Goal: Communication & Community: Share content

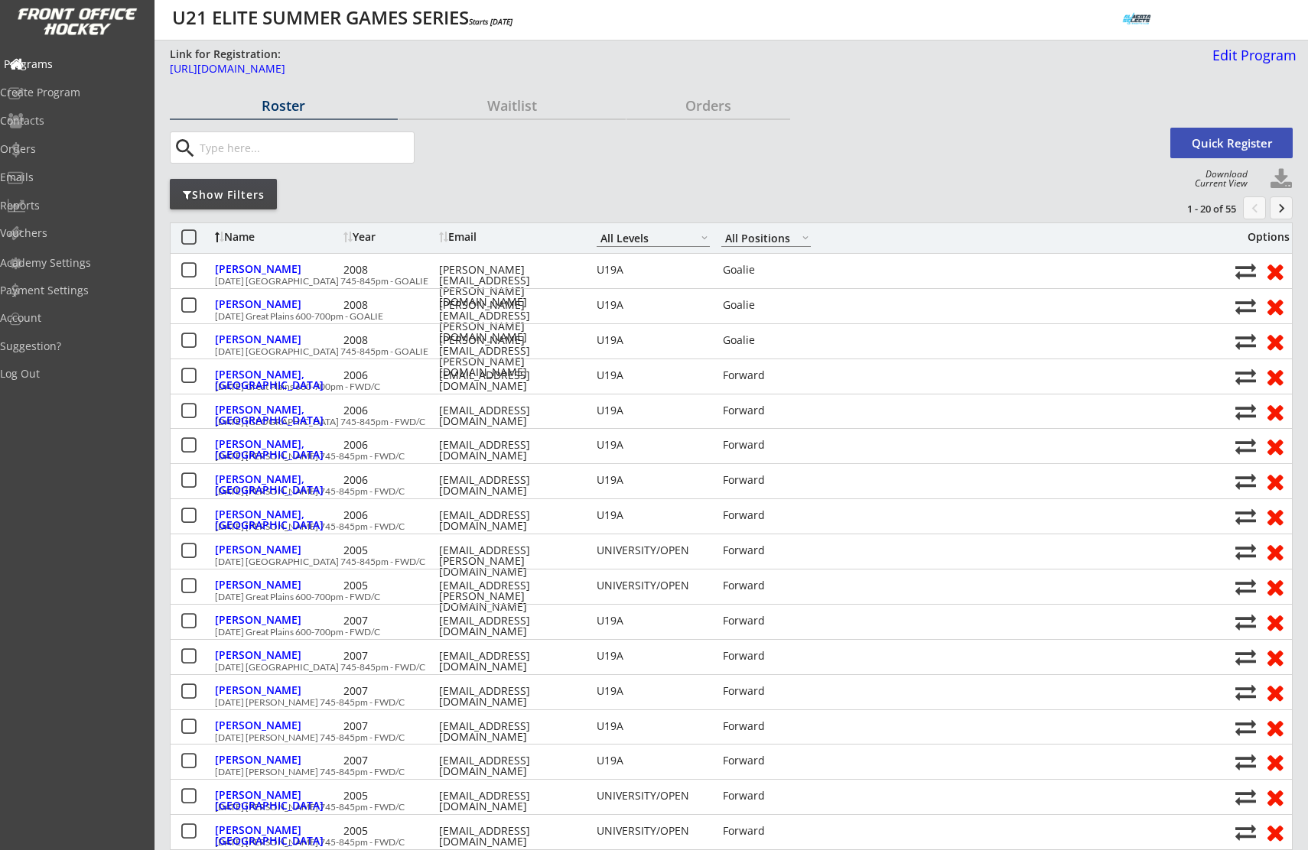
select select ""All Levels""
select select ""All Positions""
click at [57, 62] on div "Programs" at bounding box center [73, 64] width 138 height 11
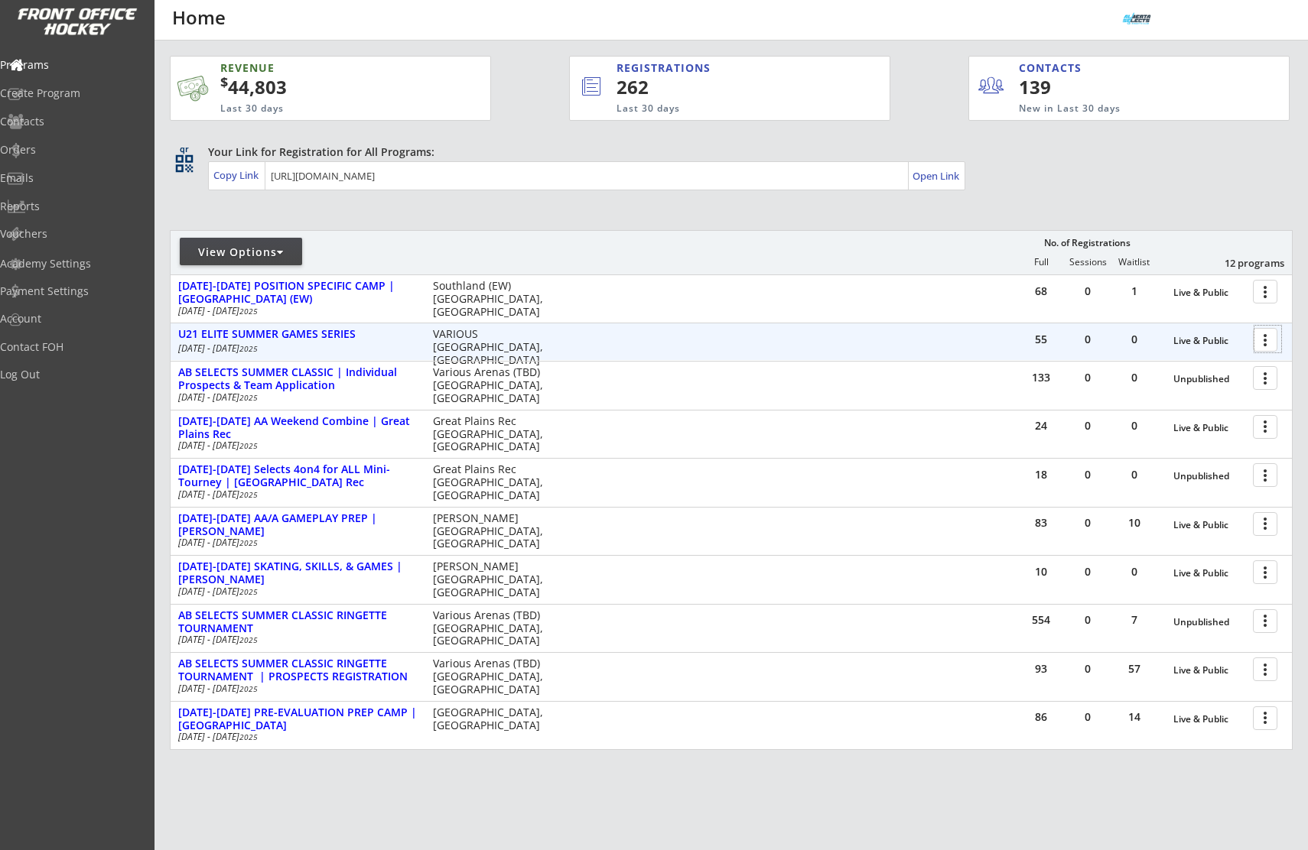
click at [1267, 343] on div at bounding box center [1267, 339] width 27 height 27
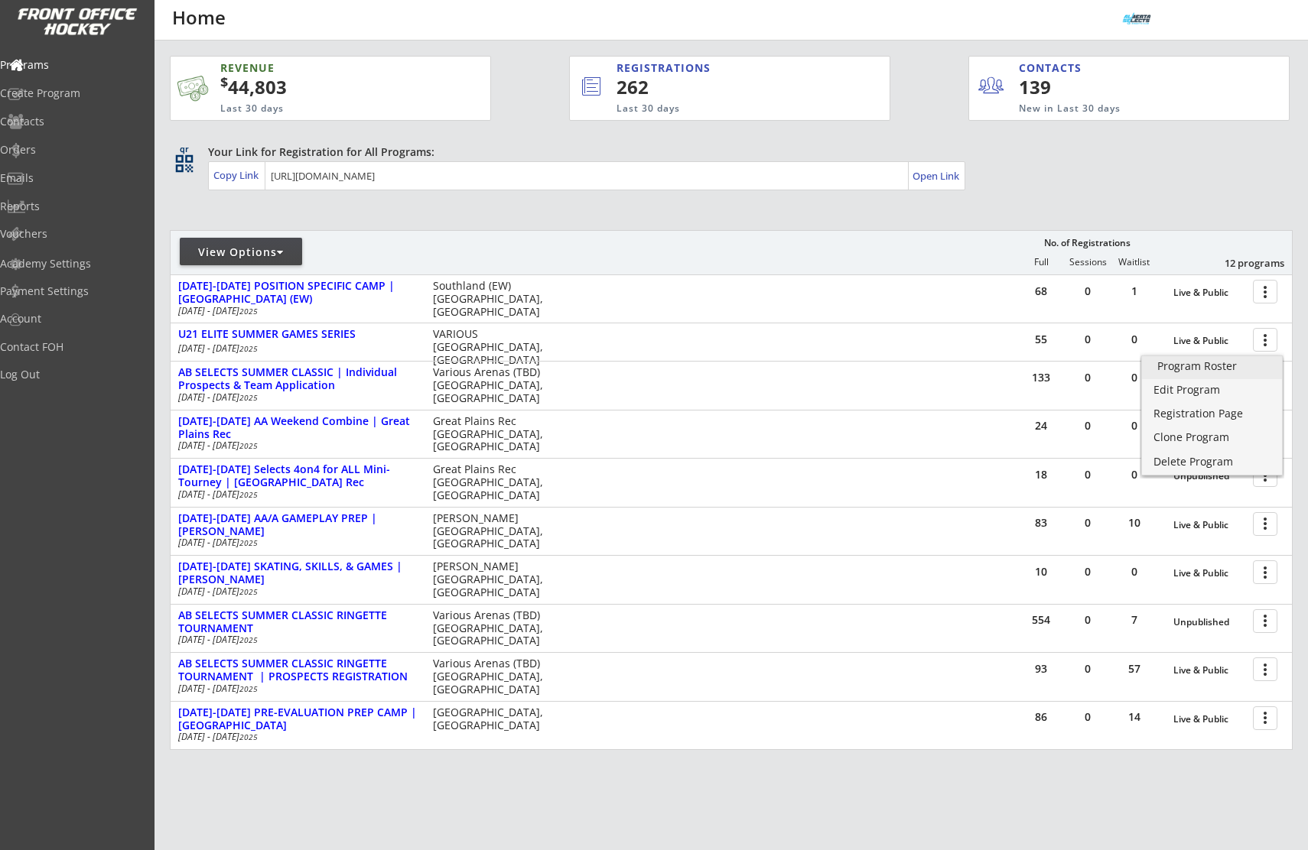
click at [1228, 366] on div "Program Roster" at bounding box center [1211, 366] width 109 height 11
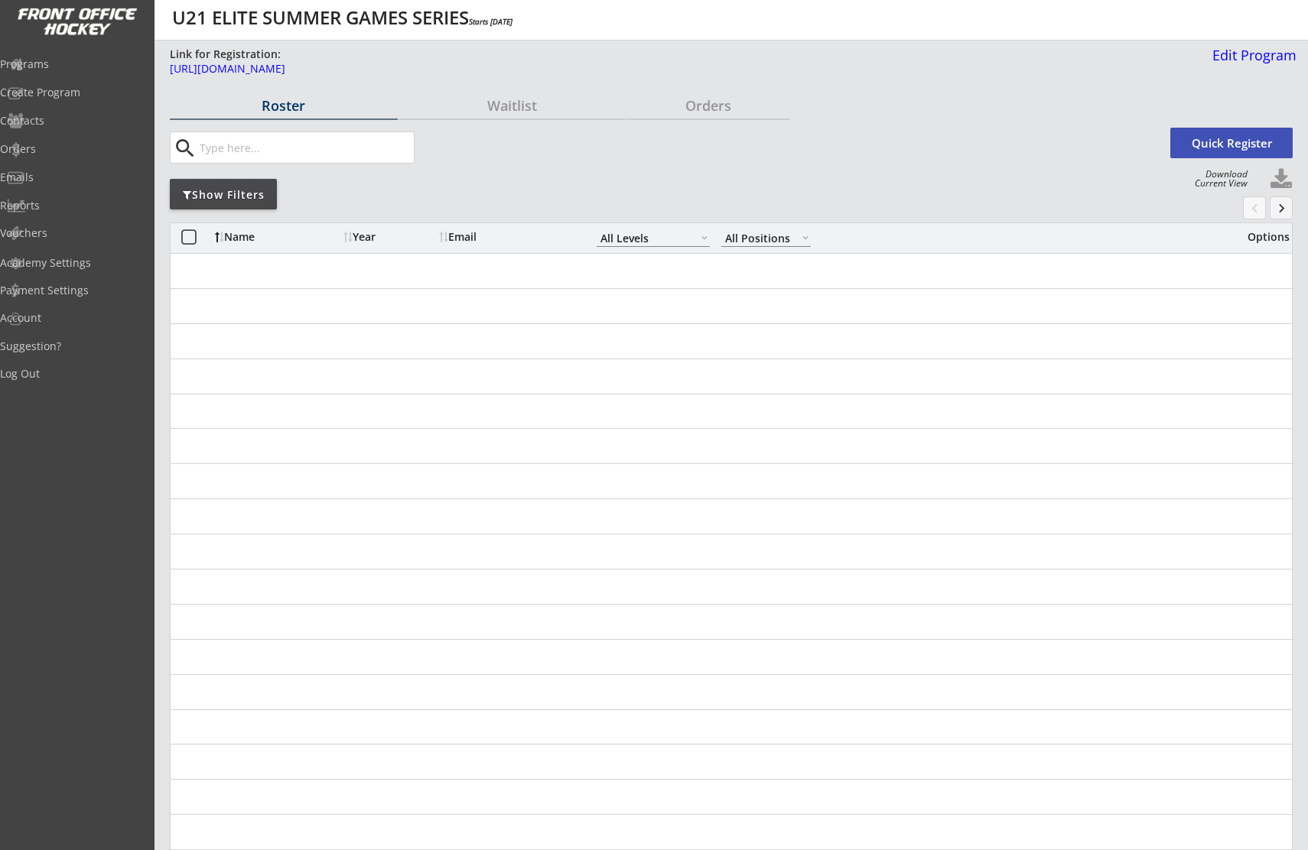
select select ""All Levels""
select select ""All Positions""
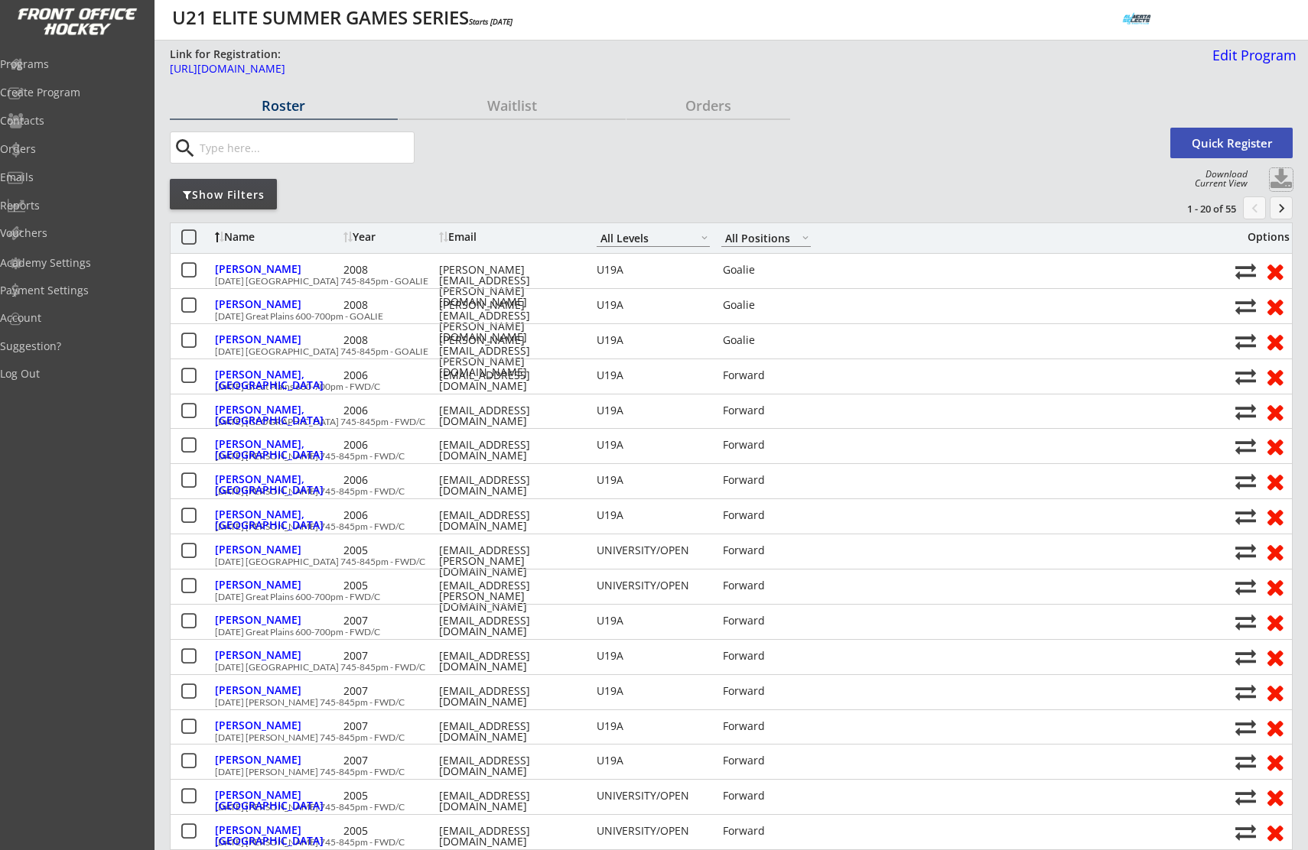
click at [1277, 180] on button at bounding box center [1281, 179] width 23 height 23
select select ""Player Info""
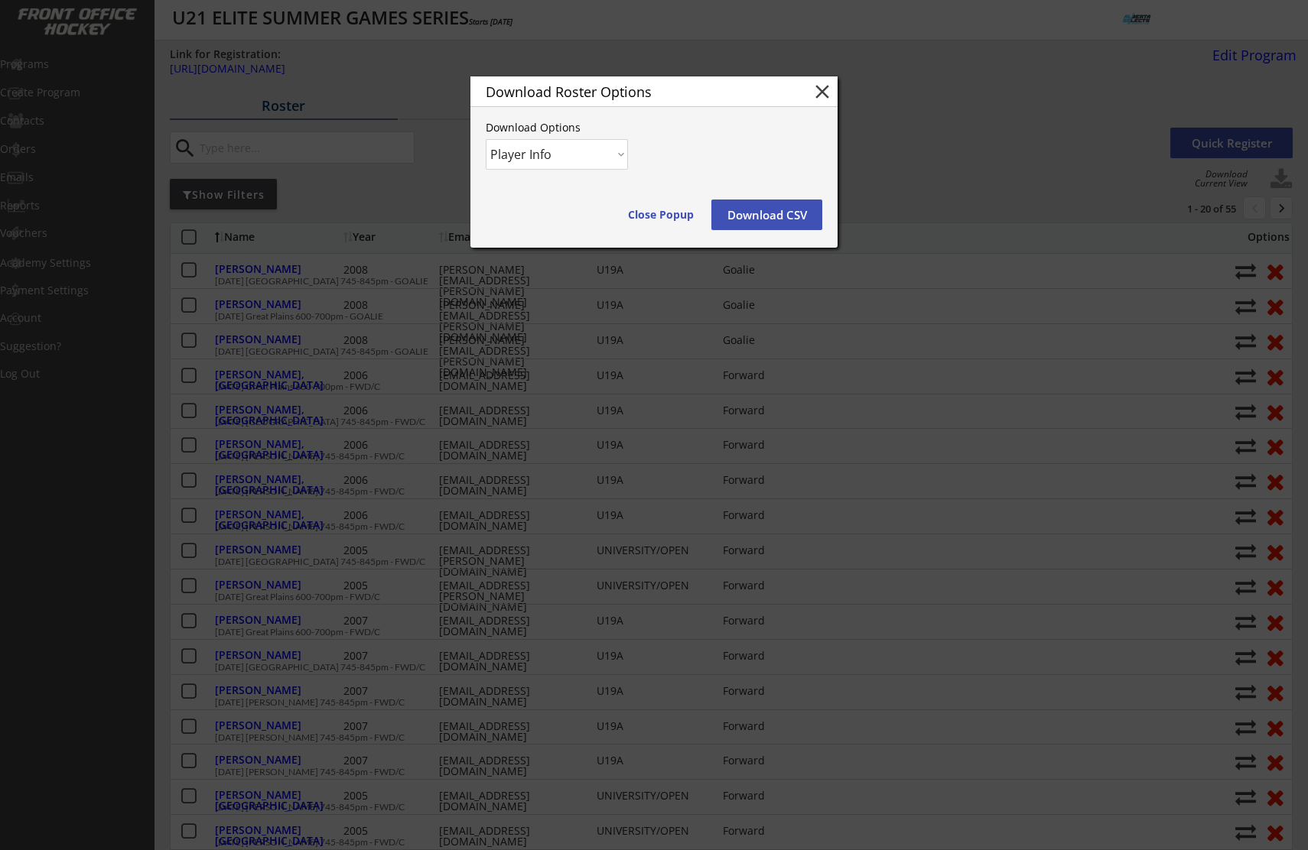
click at [729, 225] on button "Download CSV" at bounding box center [766, 215] width 111 height 31
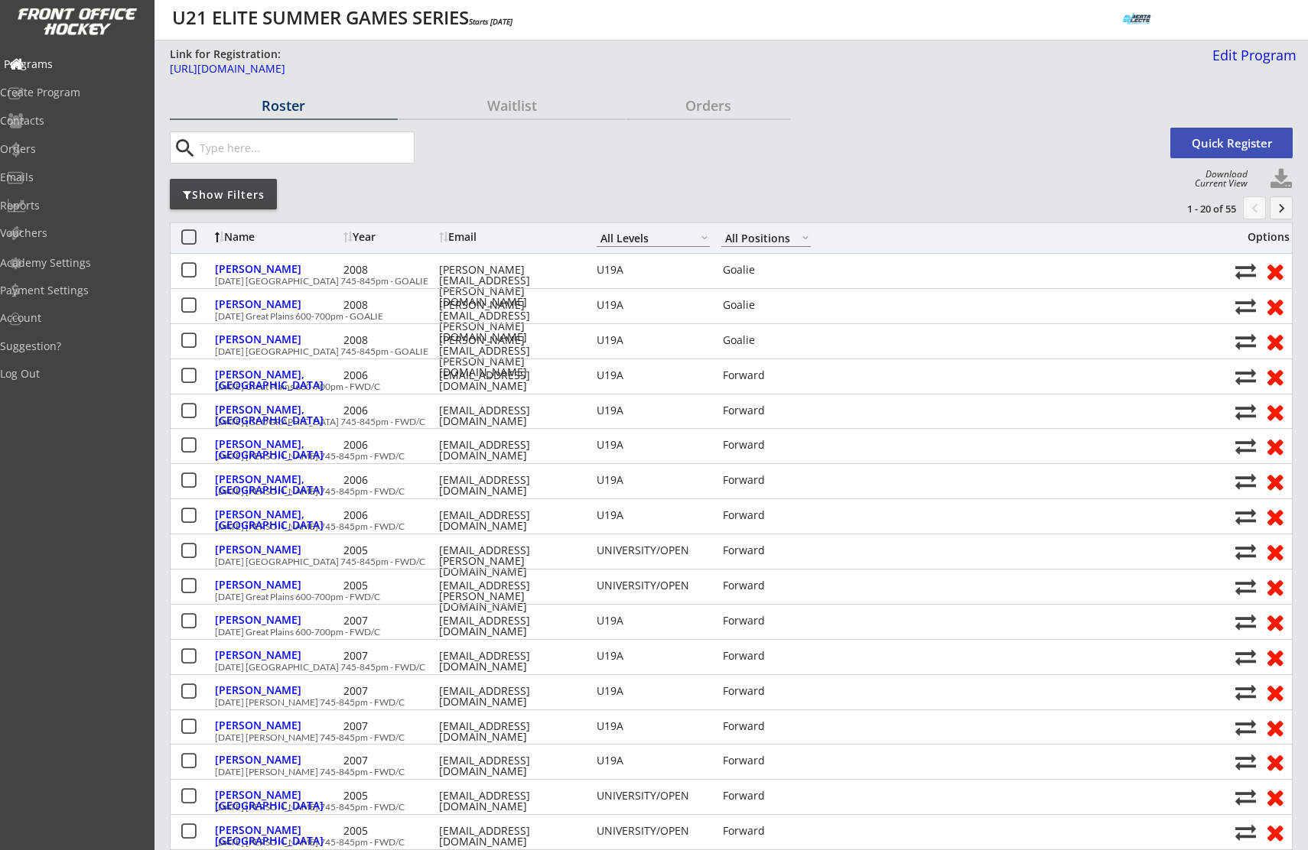
click at [60, 64] on div "Programs" at bounding box center [73, 64] width 138 height 11
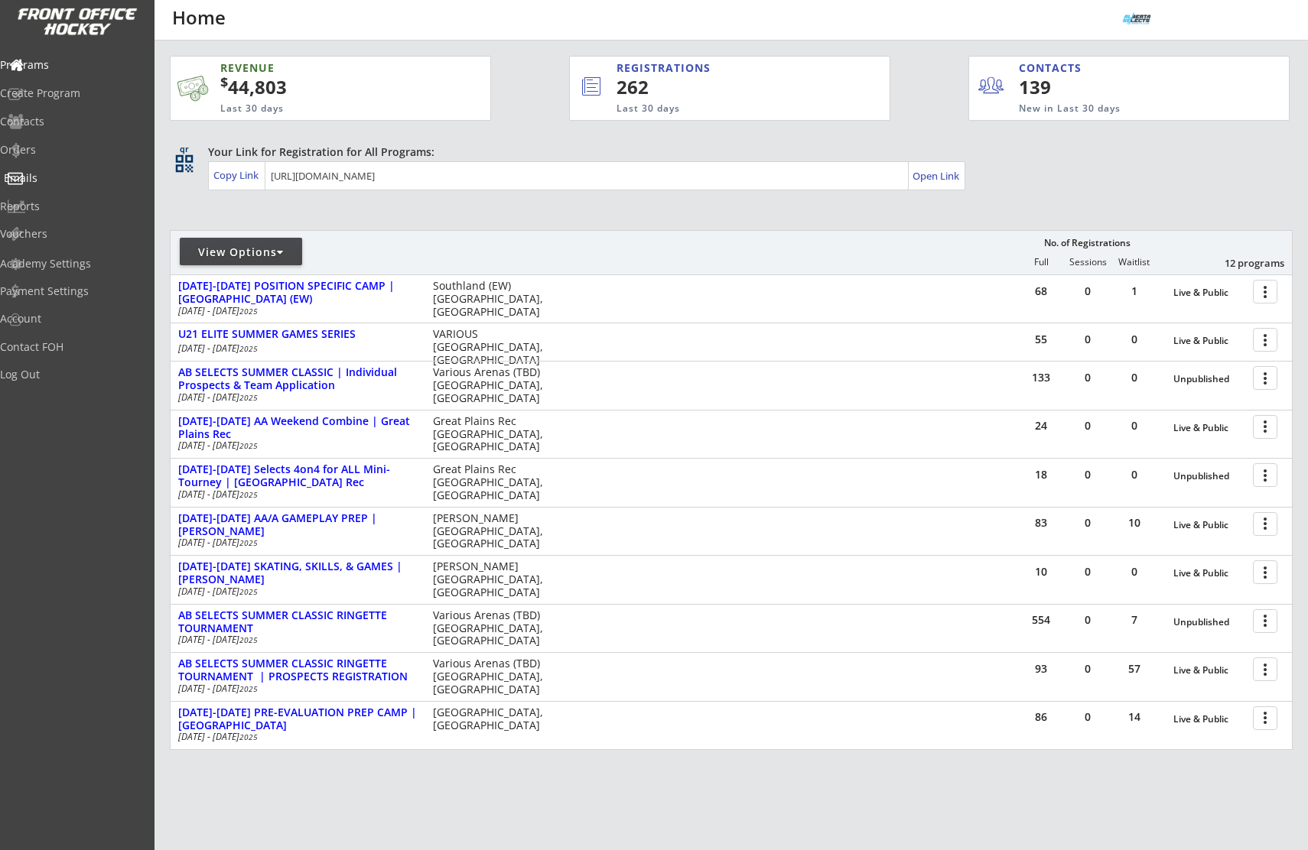
click at [63, 179] on div "Emails" at bounding box center [73, 178] width 138 height 11
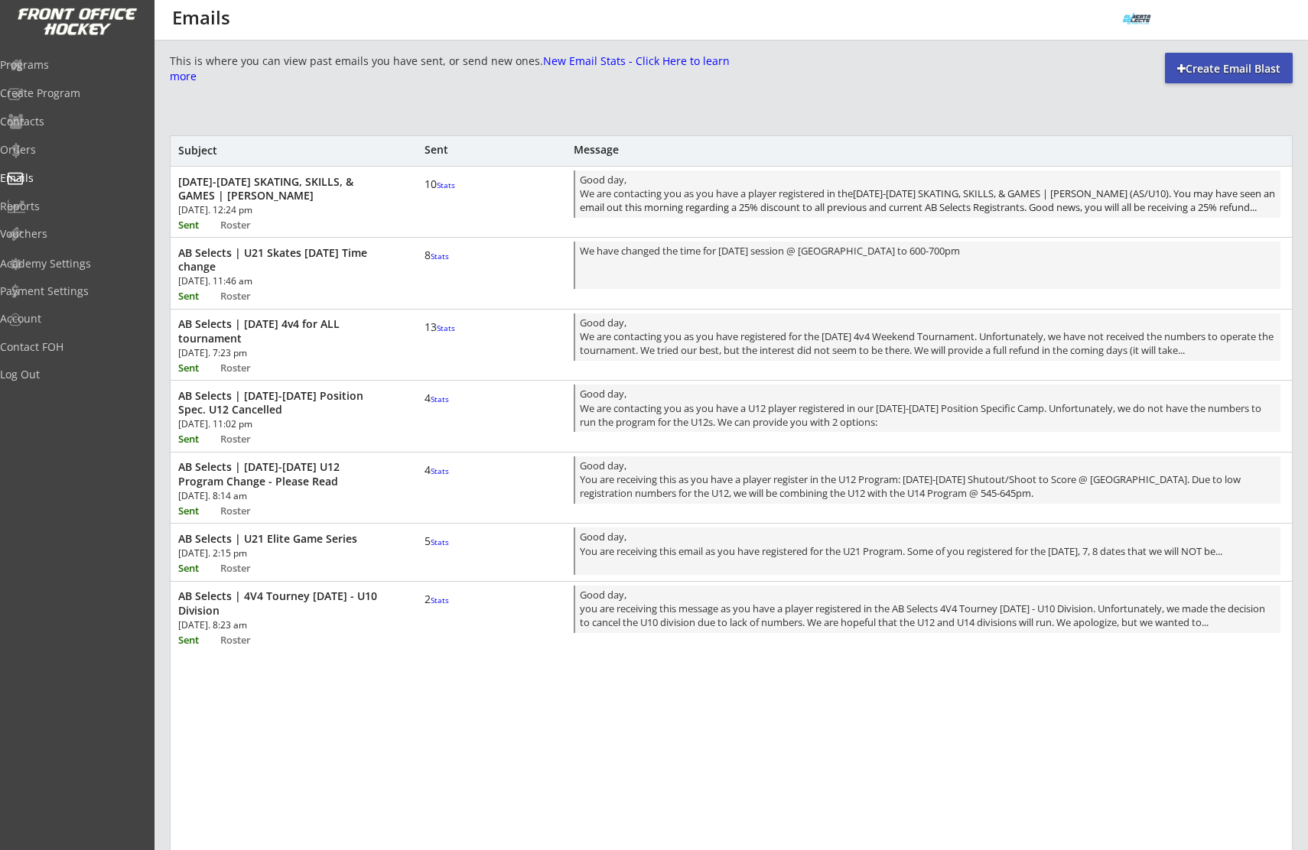
click at [437, 190] on font "Stats" at bounding box center [446, 185] width 18 height 11
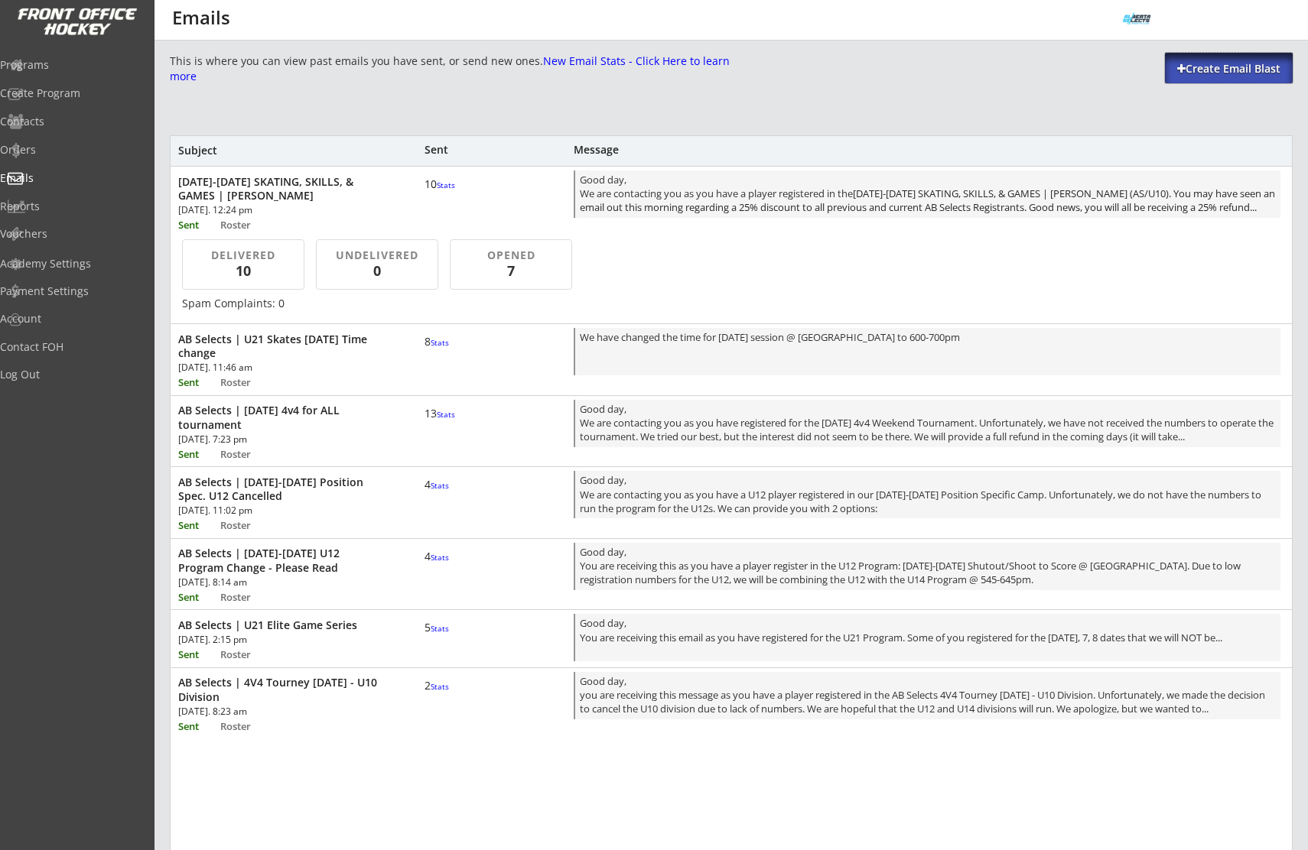
click at [1254, 67] on div "Create Email Blast" at bounding box center [1229, 68] width 128 height 15
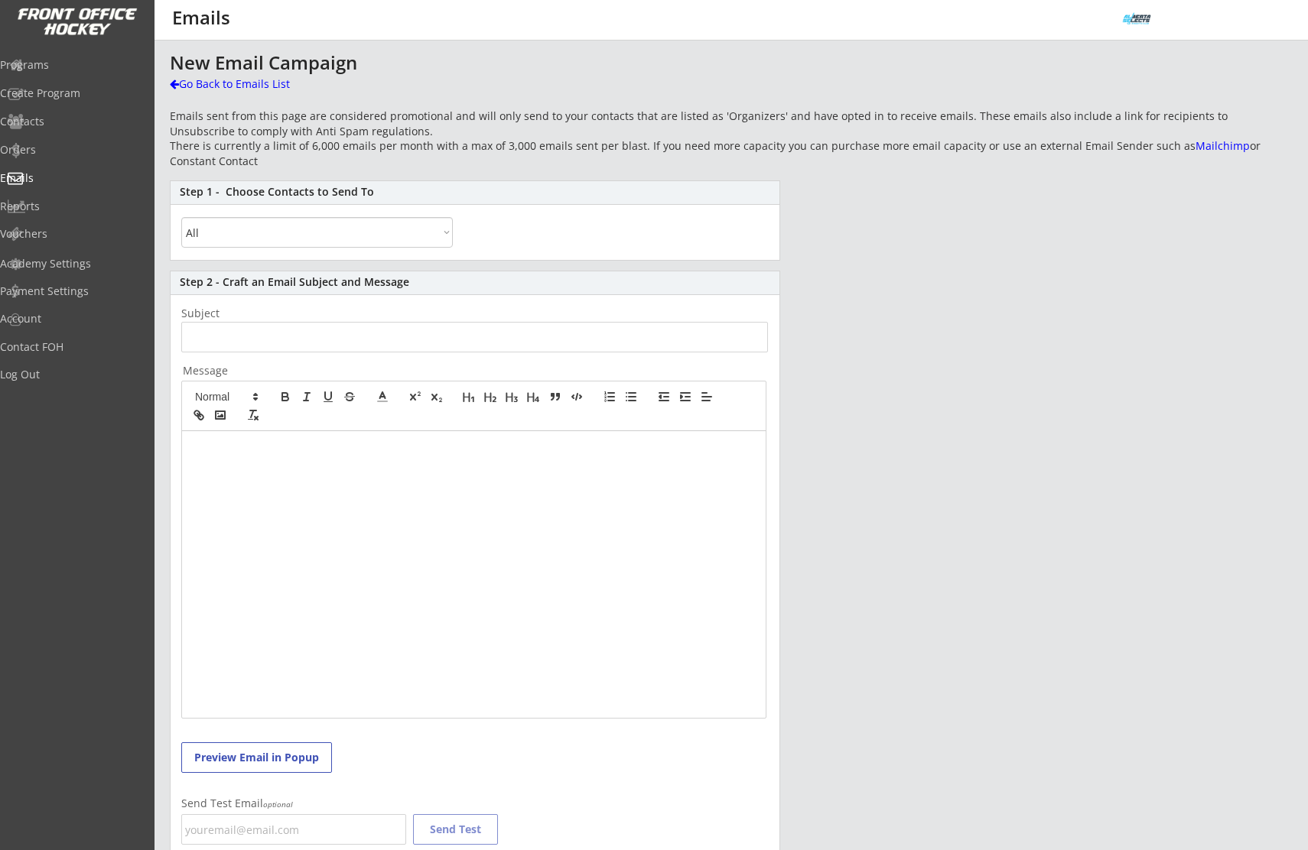
click at [220, 231] on select "All By Specific Programs Within Birth Year Range" at bounding box center [317, 232] width 272 height 31
select select ""Within Birth Year Range""
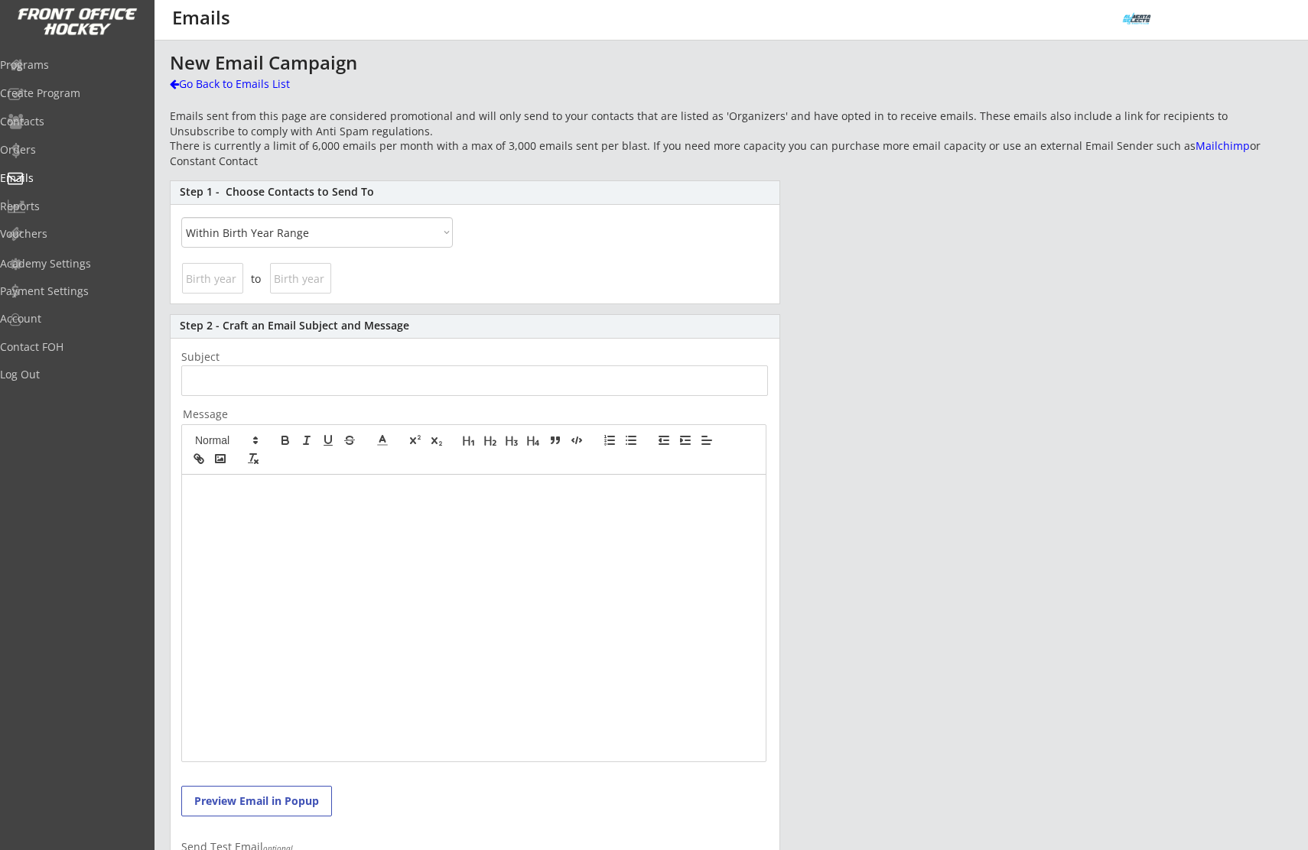
click at [198, 285] on input "input" at bounding box center [212, 278] width 61 height 31
type input "2008"
click at [280, 282] on input "input" at bounding box center [300, 278] width 61 height 31
type input "2000"
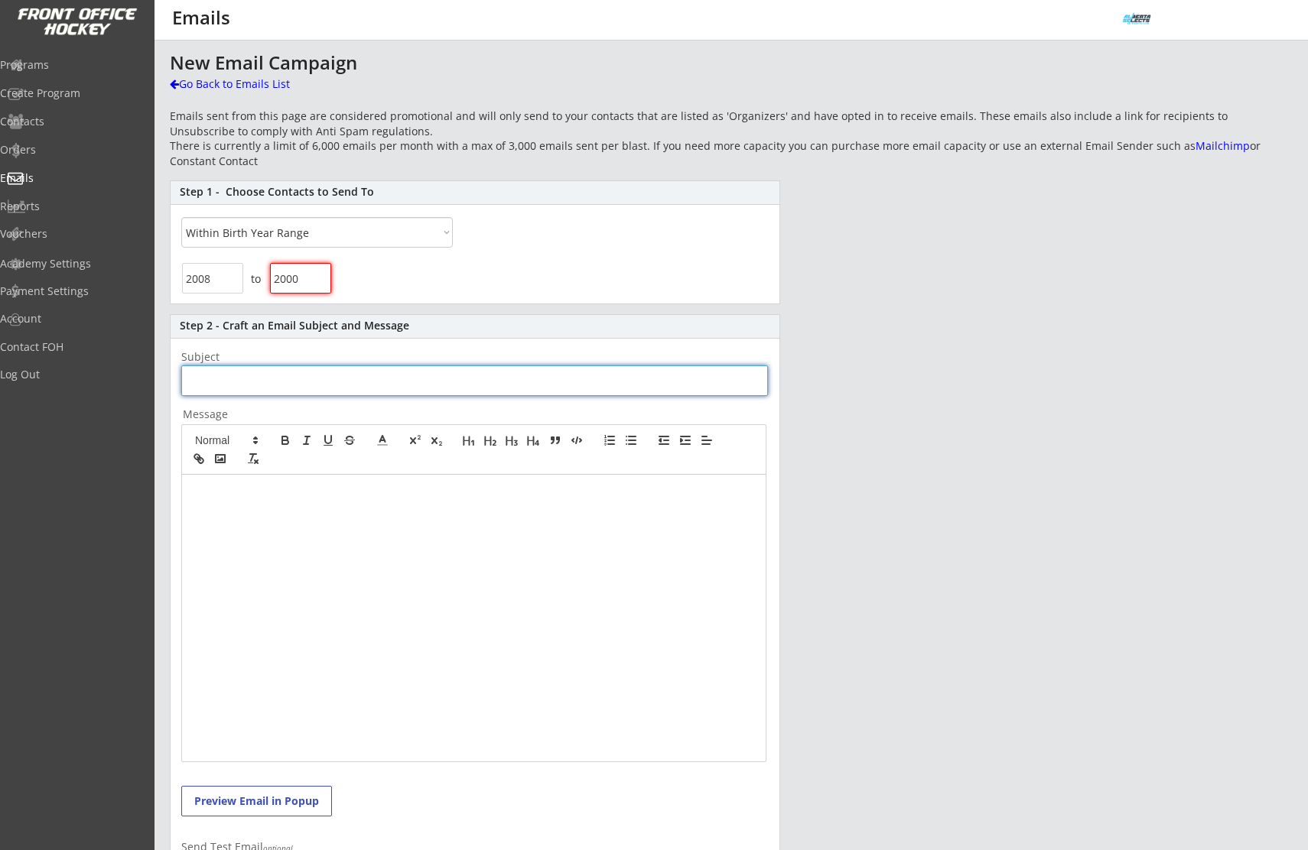
click at [252, 392] on input "input" at bounding box center [474, 381] width 587 height 31
click at [281, 389] on input "input" at bounding box center [474, 381] width 587 height 31
paste input "AB Selects | U21 Elite Summer Games Series"
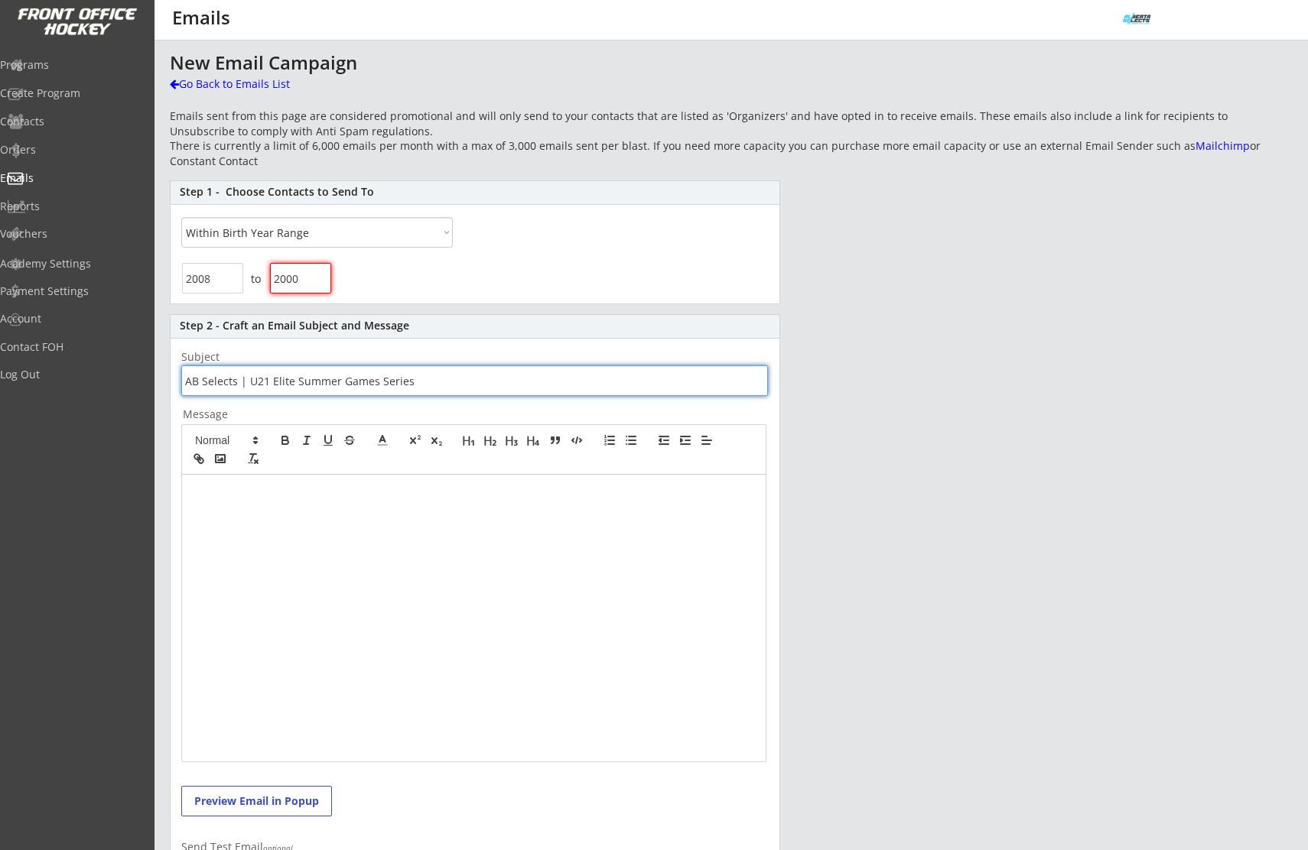
type input "AB Selects | U21 Elite Summer Games Series"
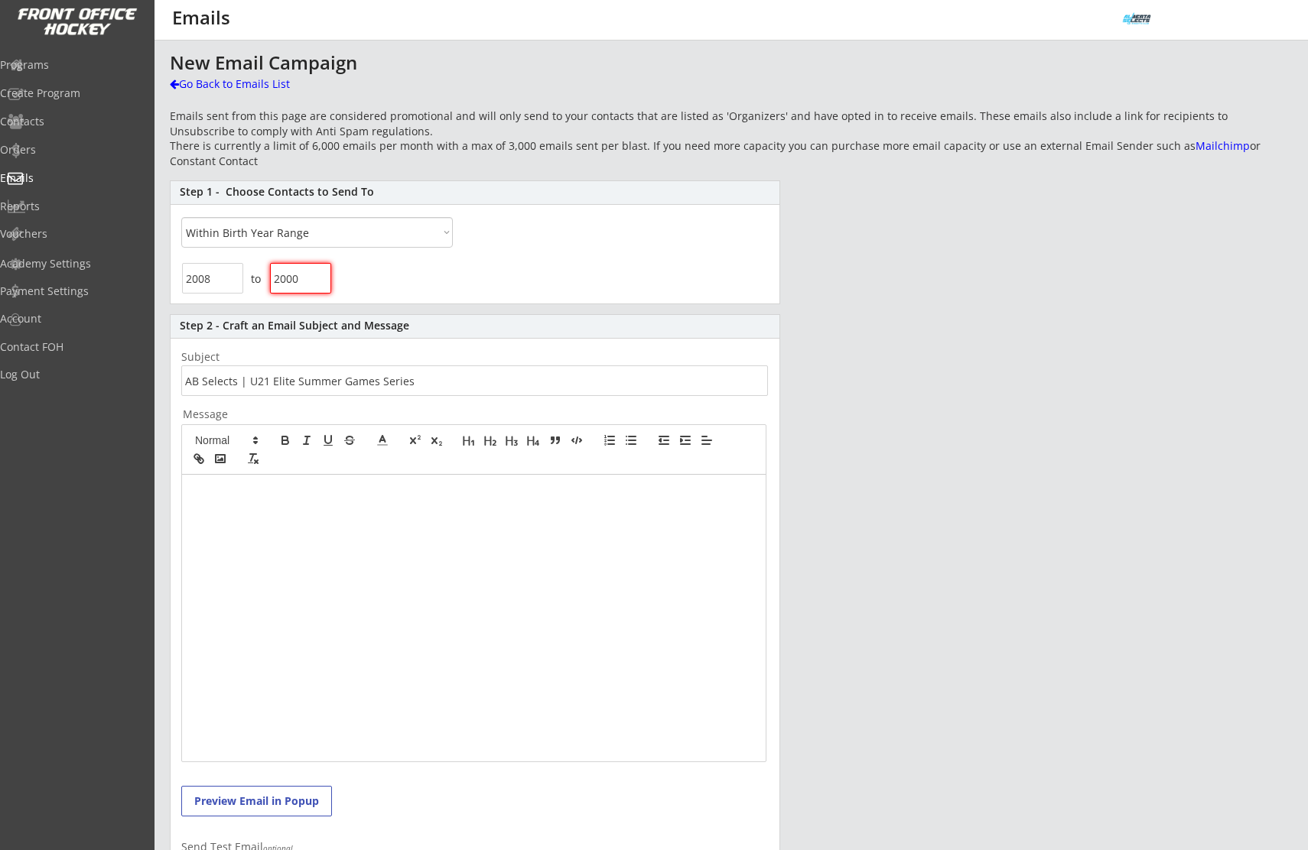
click at [275, 509] on div at bounding box center [474, 618] width 584 height 287
click at [1049, 67] on div "New Email Campaign Go Back to Emails List Emails sent from this page are consid…" at bounding box center [731, 518] width 1123 height 931
click at [270, 510] on div at bounding box center [474, 618] width 584 height 287
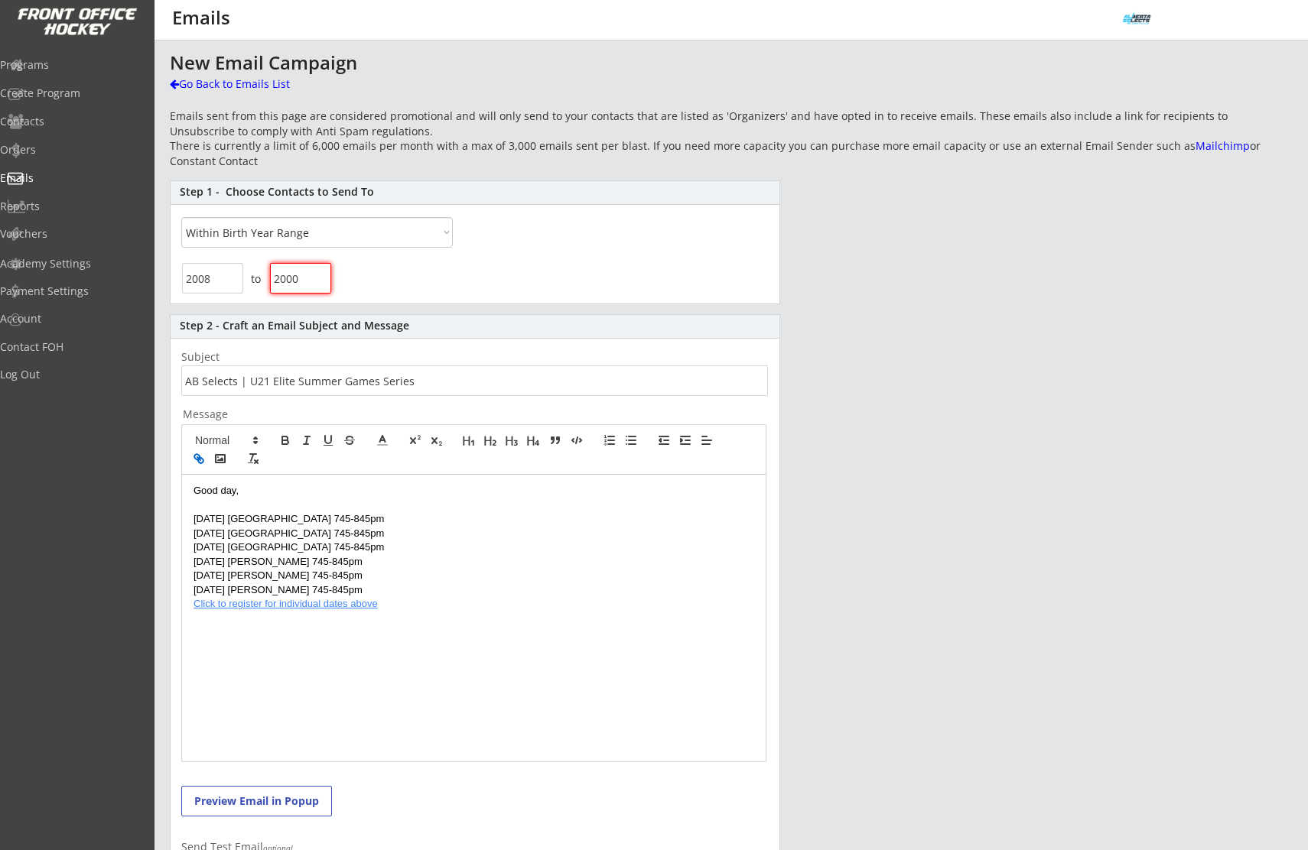
click at [269, 492] on p "Good day," at bounding box center [473, 491] width 561 height 14
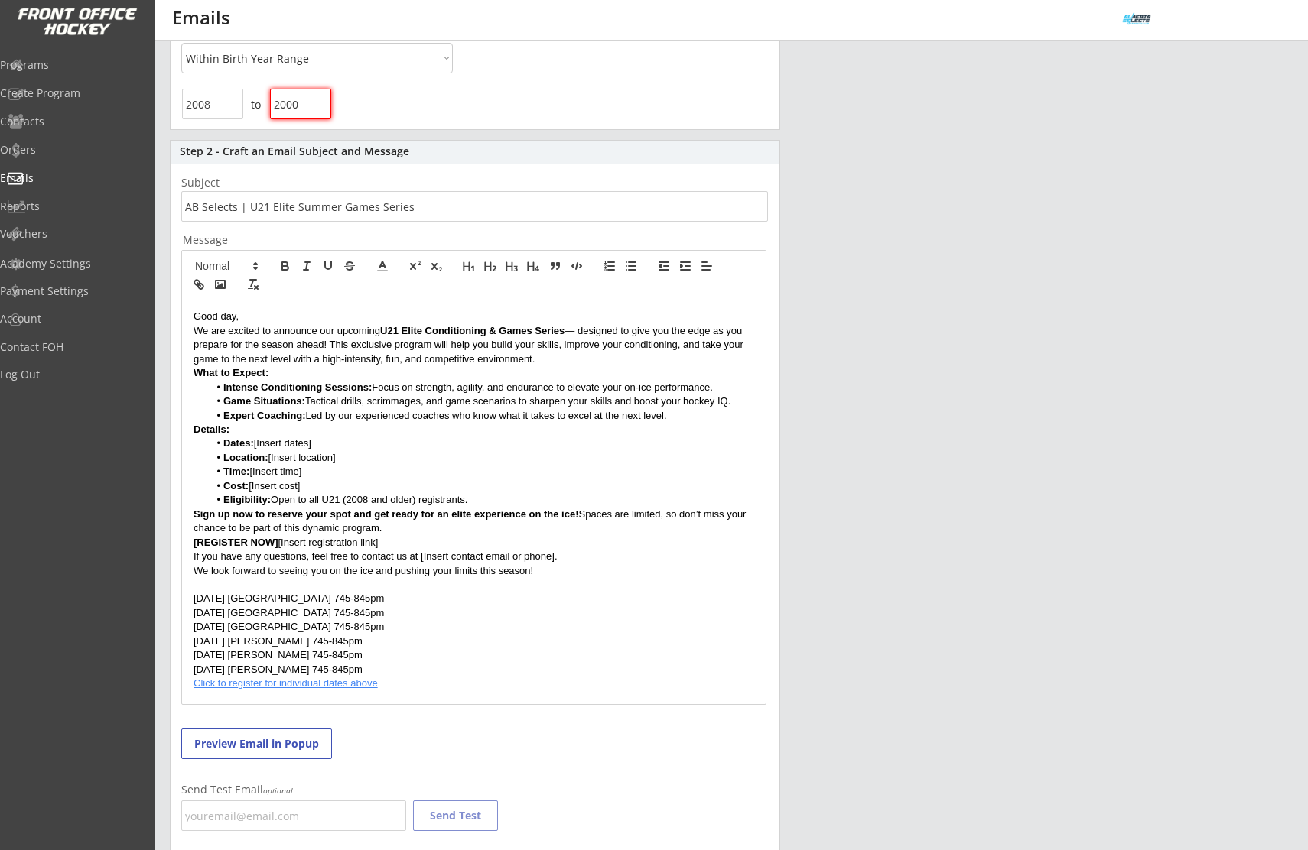
scroll to position [180, 0]
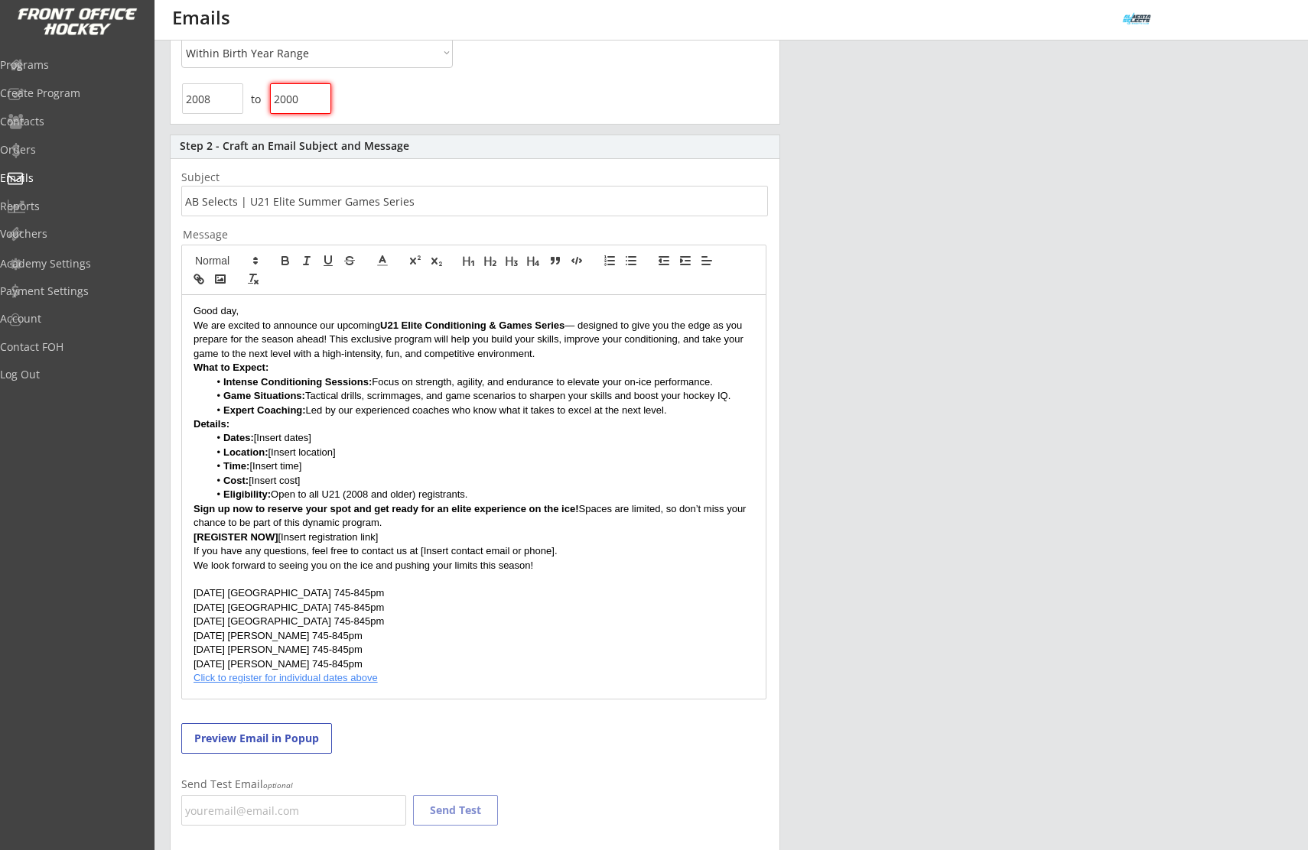
drag, startPoint x: 330, startPoint y: 339, endPoint x: 738, endPoint y: 352, distance: 407.8
click at [738, 352] on p "We are excited to announce our upcoming U21 Elite Conditioning & Games Series —…" at bounding box center [473, 340] width 561 height 42
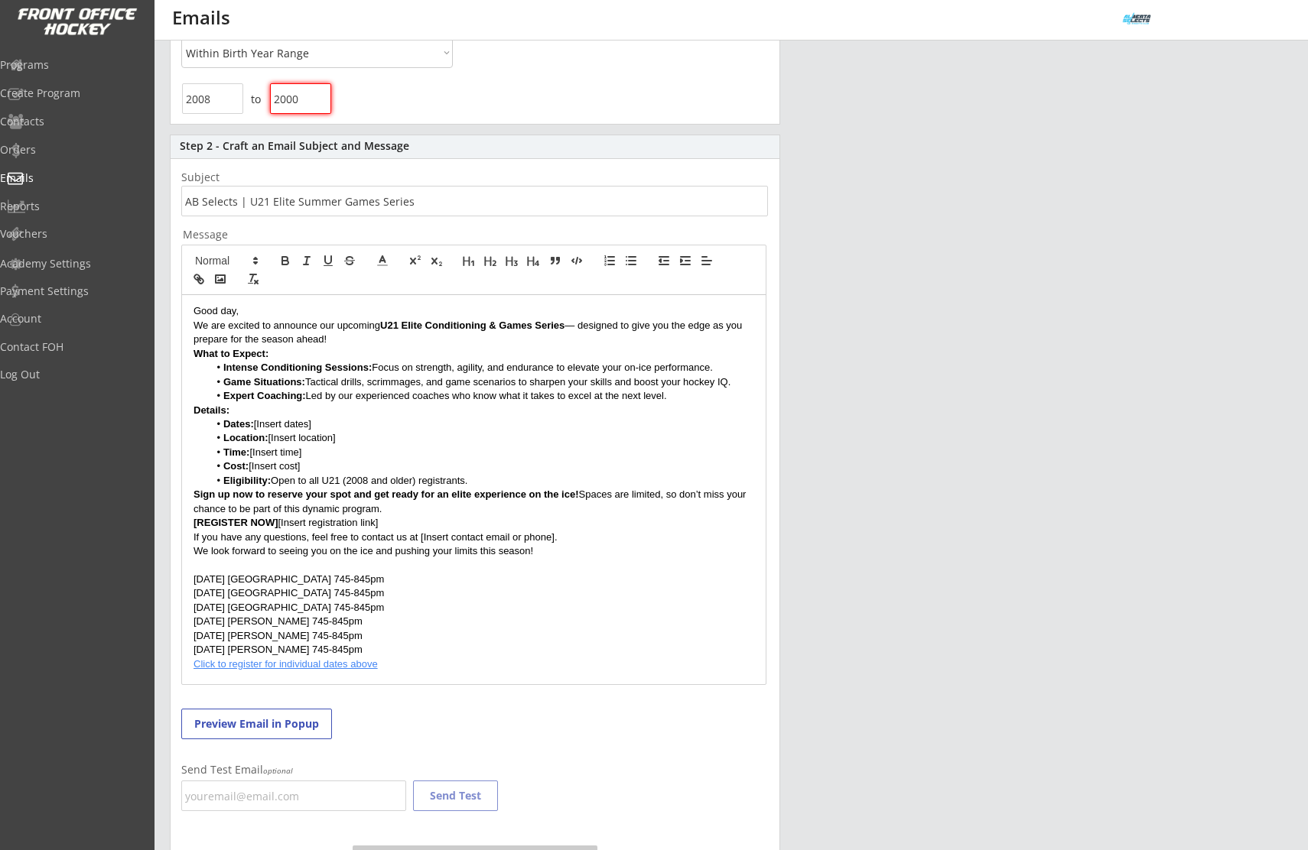
drag, startPoint x: 672, startPoint y: 395, endPoint x: 188, endPoint y: 353, distance: 485.9
click at [188, 353] on div "Good day, We are excited to announce our upcoming U21 Elite Conditioning & Game…" at bounding box center [474, 489] width 584 height 389
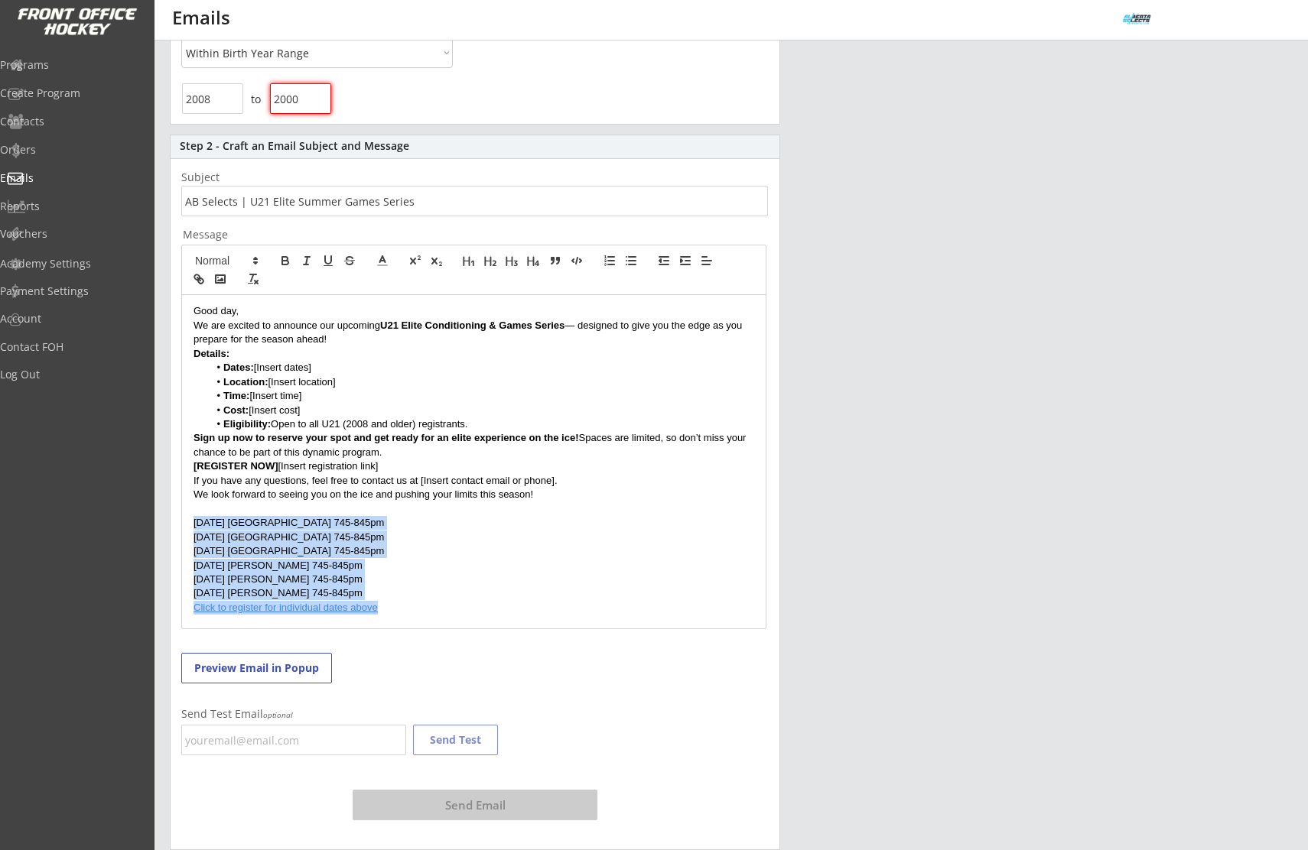
drag, startPoint x: 395, startPoint y: 608, endPoint x: 177, endPoint y: 527, distance: 233.3
click at [177, 527] on div "Step 2 - Craft an Email Subject and Message Subject Message Good day, We are ex…" at bounding box center [475, 493] width 610 height 716
copy div "Mon Aug 11 Great Plains 745-845pm Tues Aug 12 Great Plains 745-845pm Wed Aug 13…"
drag, startPoint x: 470, startPoint y: 423, endPoint x: 217, endPoint y: 373, distance: 258.0
click at [217, 373] on ul "Dates: [Insert dates] Location: [Insert location] Time: [Insert time] Cost: [In…" at bounding box center [473, 396] width 561 height 70
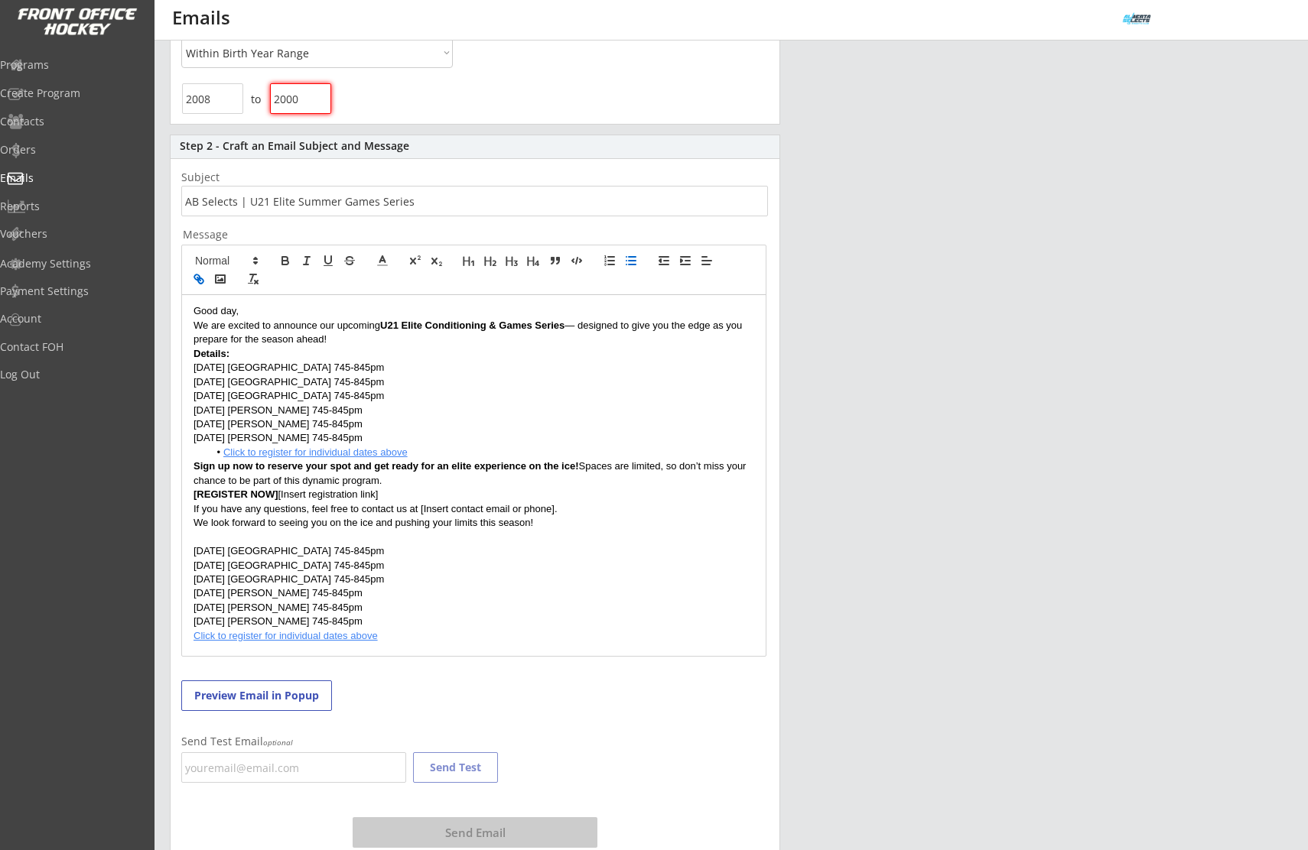
scroll to position [0, 0]
click at [219, 451] on li "Click to register for individual dates above" at bounding box center [482, 453] width 546 height 14
drag, startPoint x: 365, startPoint y: 437, endPoint x: 189, endPoint y: 364, distance: 190.3
click at [189, 364] on div "Good day, We are excited to announce our upcoming U21 Elite Conditioning & Game…" at bounding box center [474, 475] width 584 height 361
click at [631, 264] on icon "button" at bounding box center [631, 261] width 14 height 14
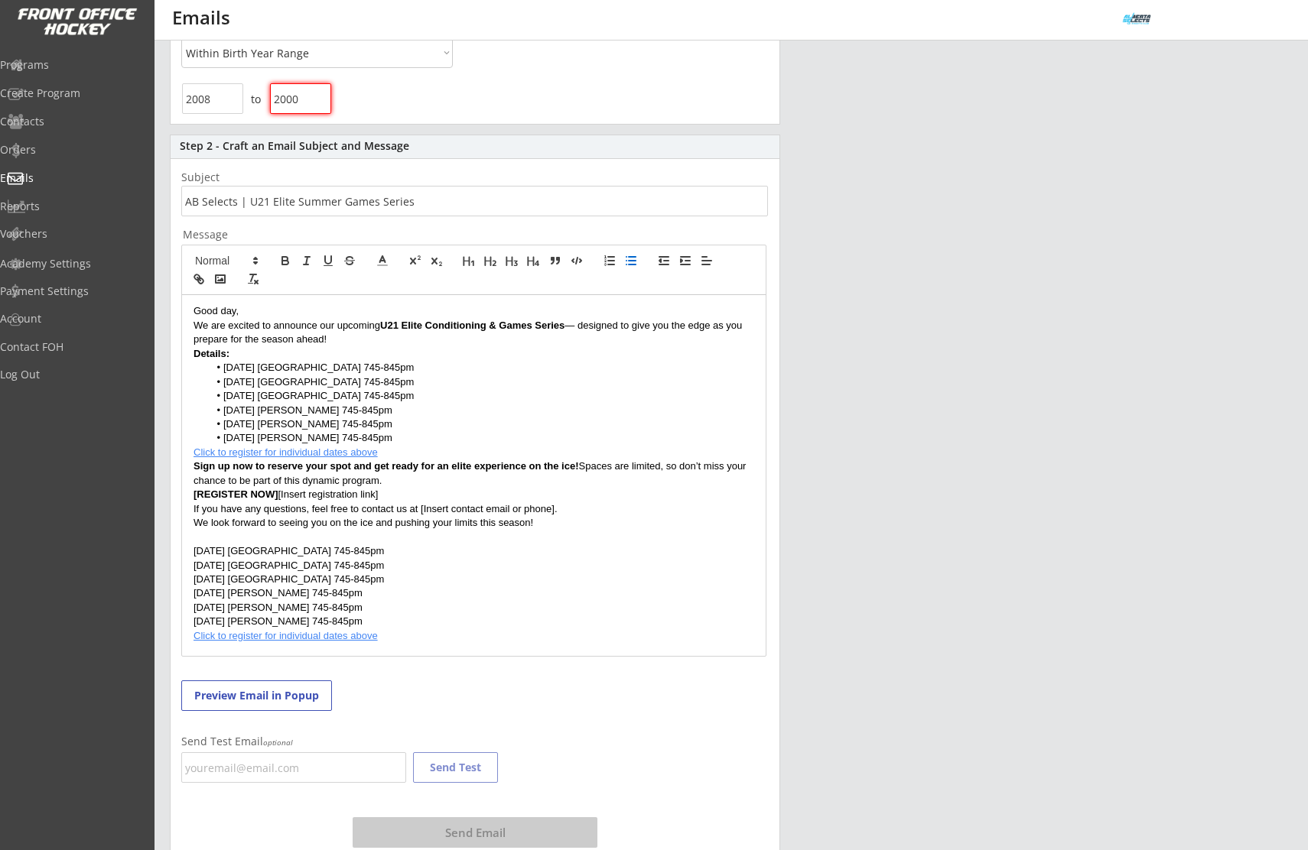
click at [415, 453] on p "Click to register for individual dates above" at bounding box center [473, 453] width 561 height 14
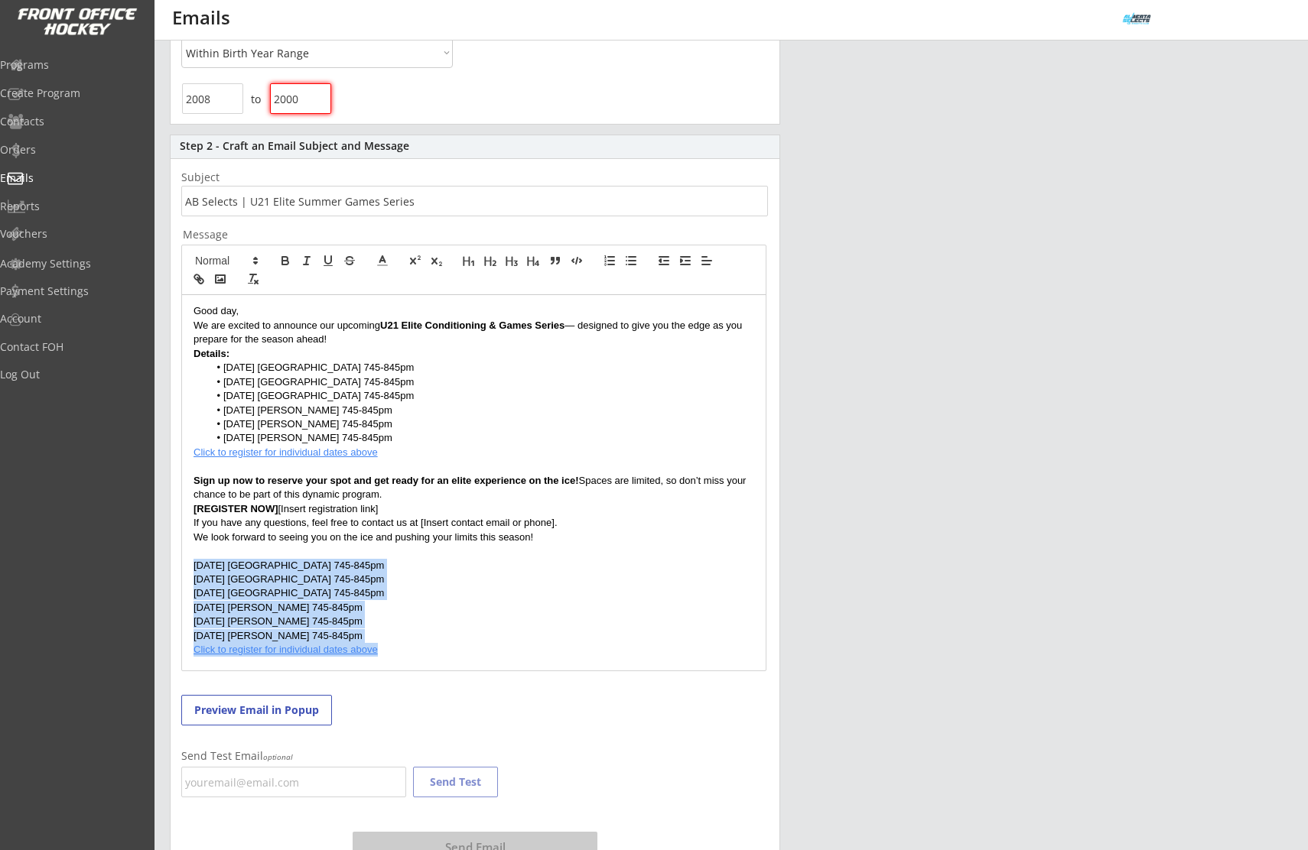
drag, startPoint x: 405, startPoint y: 655, endPoint x: 175, endPoint y: 571, distance: 244.6
click at [175, 571] on div "Step 2 - Craft an Email Subject and Message Subject Message Good day, We are ex…" at bounding box center [475, 514] width 610 height 758
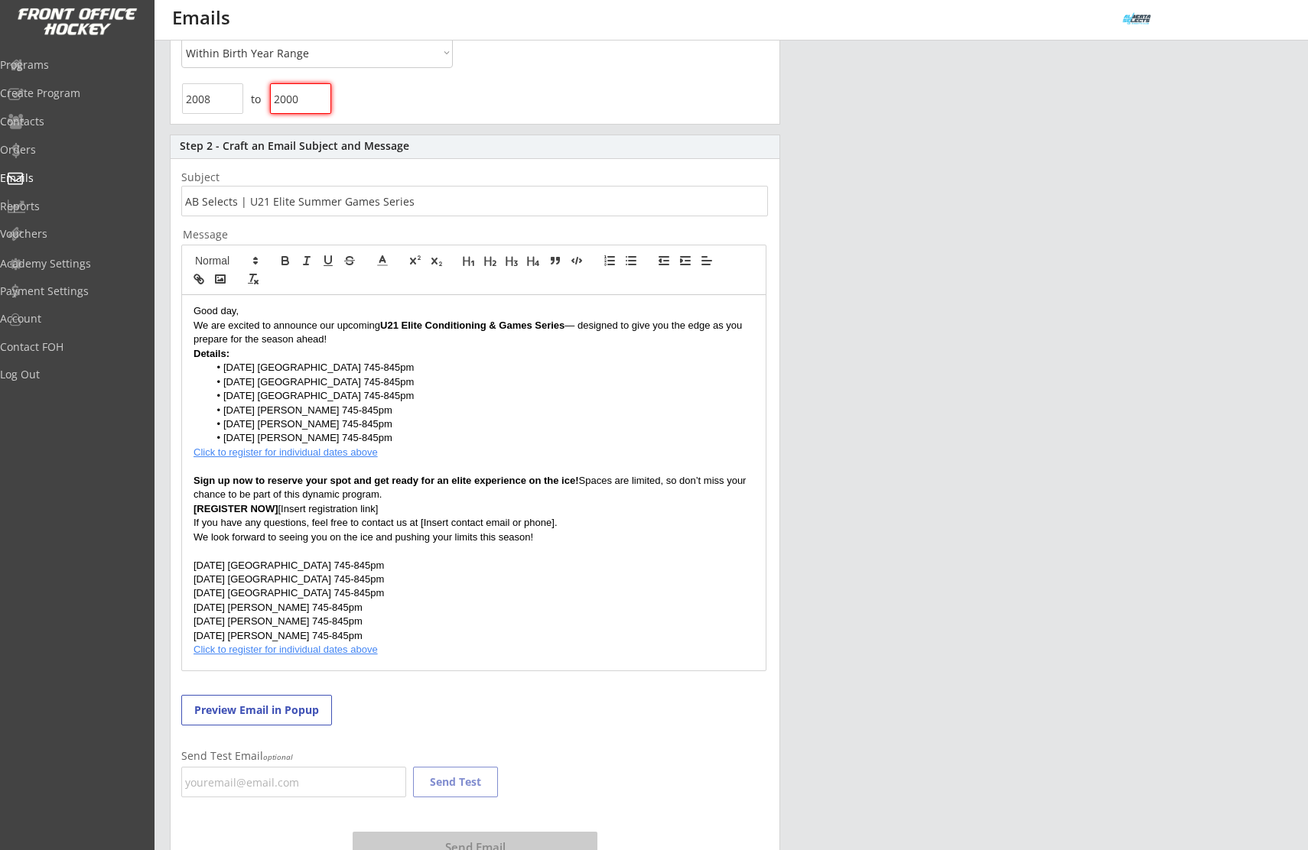
scroll to position [142, 0]
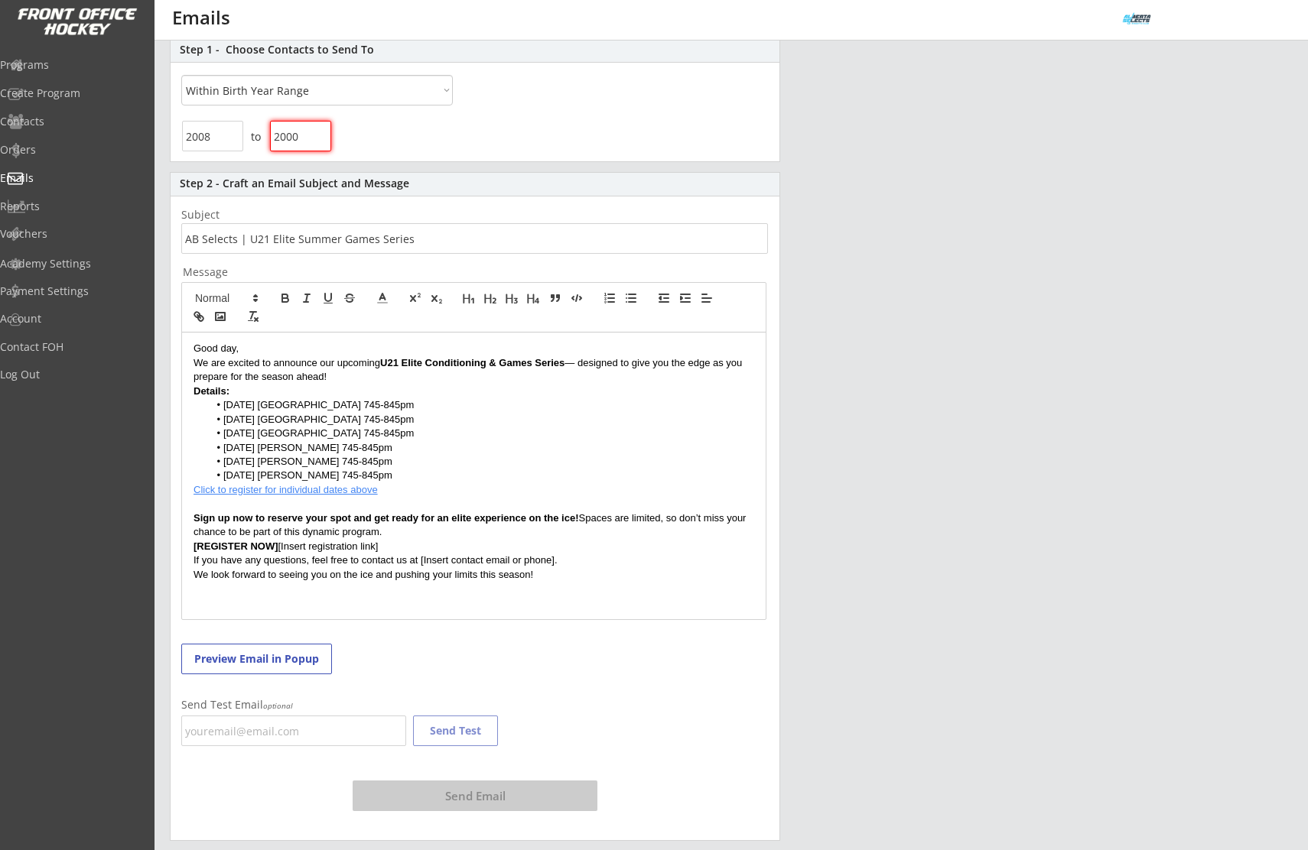
drag, startPoint x: 391, startPoint y: 545, endPoint x: 580, endPoint y: 519, distance: 190.7
click at [580, 519] on div "Good day, We are excited to announce our upcoming U21 Elite Conditioning & Game…" at bounding box center [474, 476] width 584 height 287
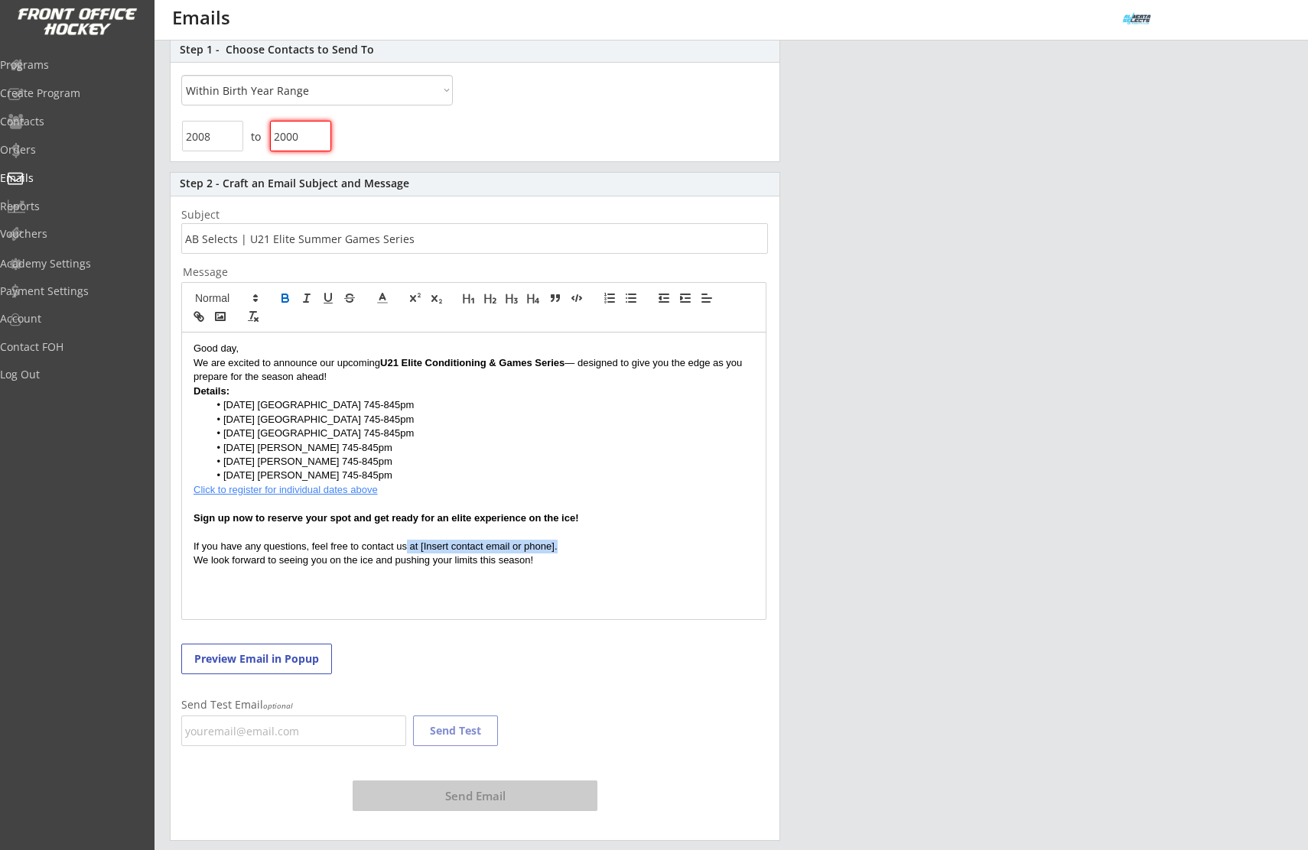
drag, startPoint x: 562, startPoint y: 549, endPoint x: 407, endPoint y: 551, distance: 155.3
click at [407, 551] on p "If you have any questions, feel free to contact us at [Insert contact email or …" at bounding box center [473, 547] width 561 height 14
drag, startPoint x: 413, startPoint y: 546, endPoint x: 763, endPoint y: 557, distance: 350.4
click at [763, 557] on div "Good day, We are excited to announce our upcoming U21 Elite Conditioning & Game…" at bounding box center [474, 476] width 584 height 287
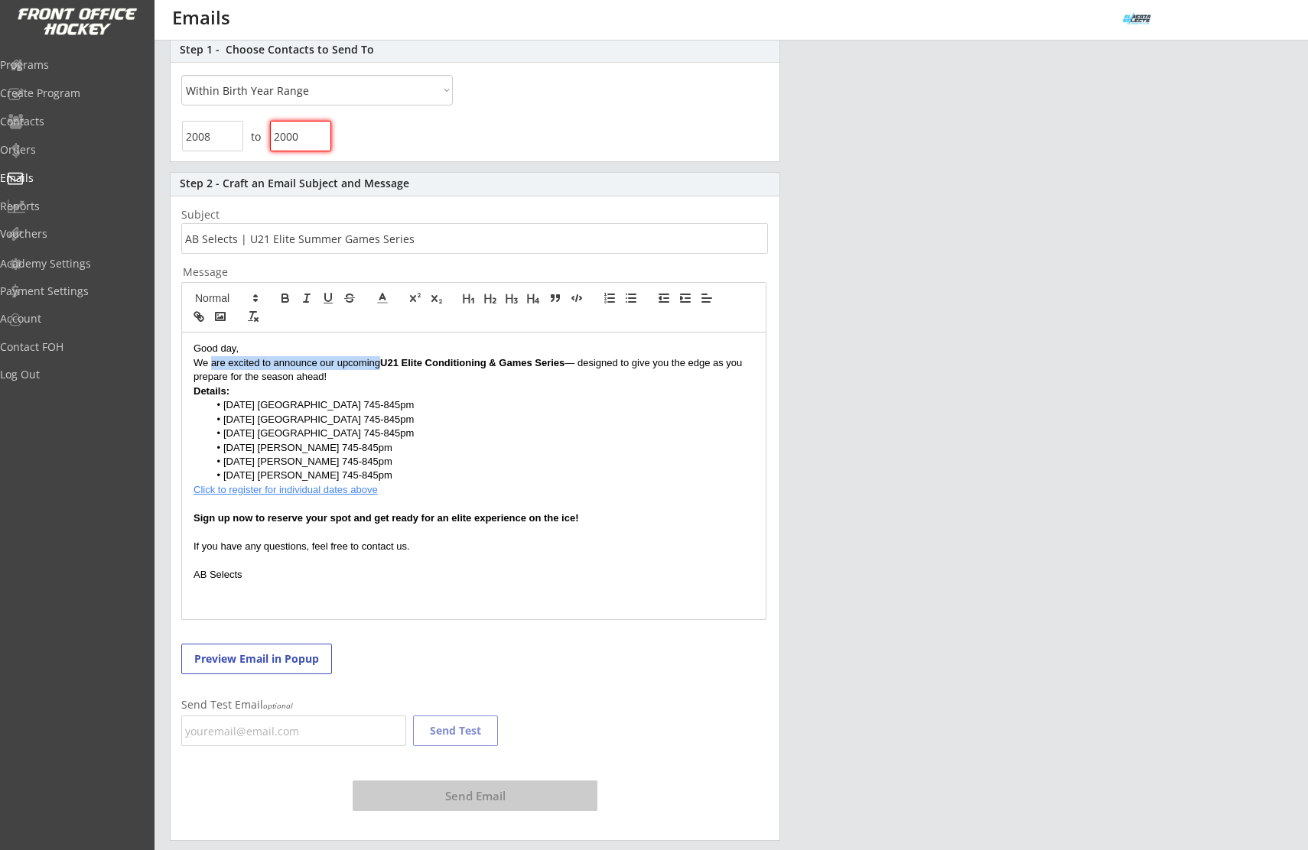
drag, startPoint x: 379, startPoint y: 360, endPoint x: 212, endPoint y: 366, distance: 167.6
click at [212, 366] on p "We are excited to announce our upcoming U21 Elite Conditioning & Games Series —…" at bounding box center [473, 370] width 561 height 28
click at [369, 376] on p "We are looking for some more players for our U21 Elite Conditioning & Games Ser…" at bounding box center [473, 370] width 561 height 28
drag, startPoint x: 396, startPoint y: 377, endPoint x: 415, endPoint y: 379, distance: 19.3
click at [398, 377] on p "We are looking for some more players for our U21 Elite Conditioning & Games Ser…" at bounding box center [473, 370] width 561 height 28
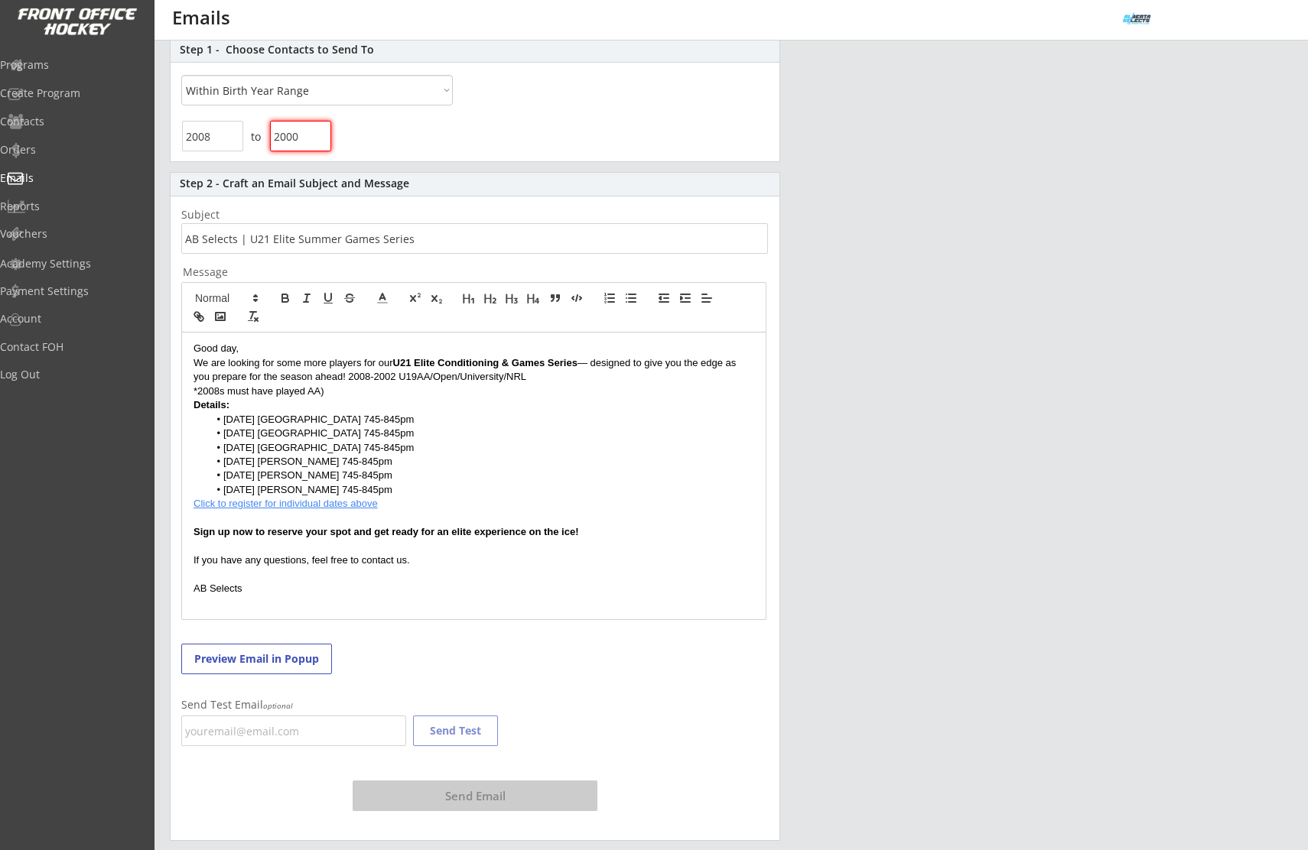
click at [347, 372] on p "We are looking for some more players for our U21 Elite Conditioning & Games Ser…" at bounding box center [473, 370] width 561 height 28
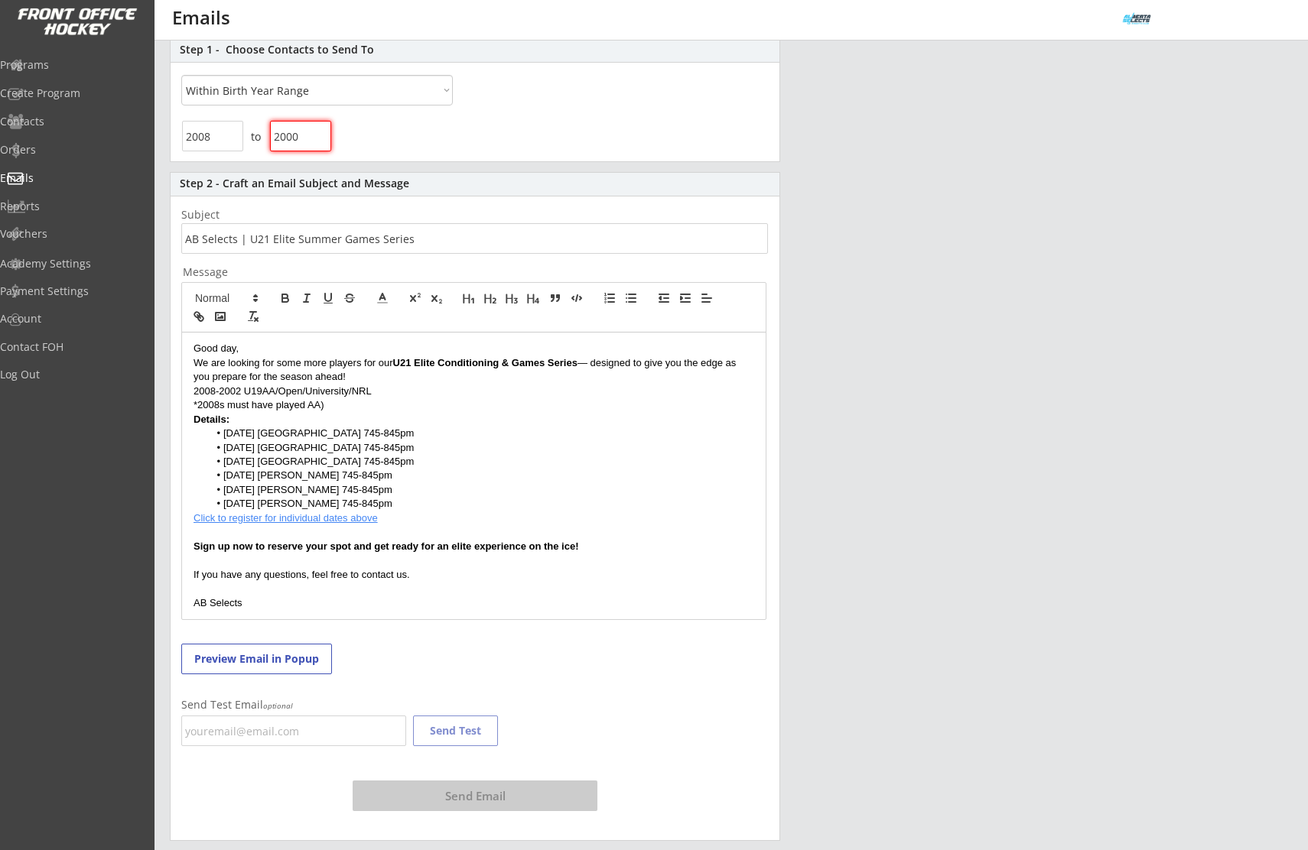
click at [330, 403] on p "*2008s must have played AA)" at bounding box center [473, 405] width 561 height 14
click at [244, 392] on p "2008-2002 U19AA/Open/University/NRL" at bounding box center [473, 392] width 561 height 14
drag, startPoint x: 379, startPoint y: 392, endPoint x: 203, endPoint y: 382, distance: 176.9
click at [190, 390] on div "Good day, We are looking for some more players for our U21 Elite Conditioning &…" at bounding box center [474, 476] width 584 height 287
drag, startPoint x: 285, startPoint y: 297, endPoint x: 282, endPoint y: 369, distance: 72.7
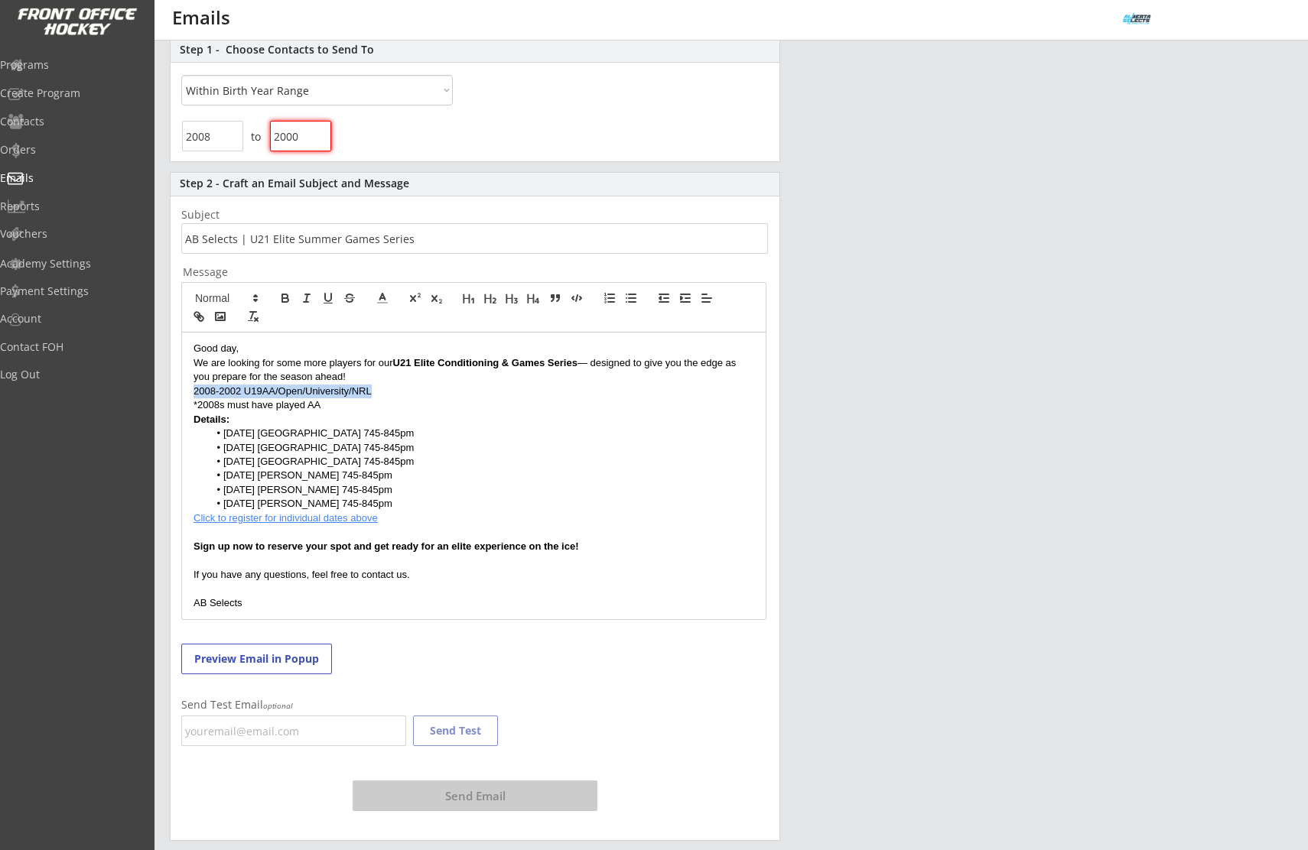
click at [285, 297] on icon "button" at bounding box center [285, 298] width 14 height 14
drag, startPoint x: 321, startPoint y: 407, endPoint x: 196, endPoint y: 404, distance: 125.5
click at [192, 405] on div "Good day, We are looking for some more players for our U21 Elite Conditioning &…" at bounding box center [474, 476] width 584 height 287
click at [308, 301] on icon "button" at bounding box center [307, 298] width 14 height 14
click at [320, 411] on p "*2008s must have played AA" at bounding box center [473, 405] width 561 height 14
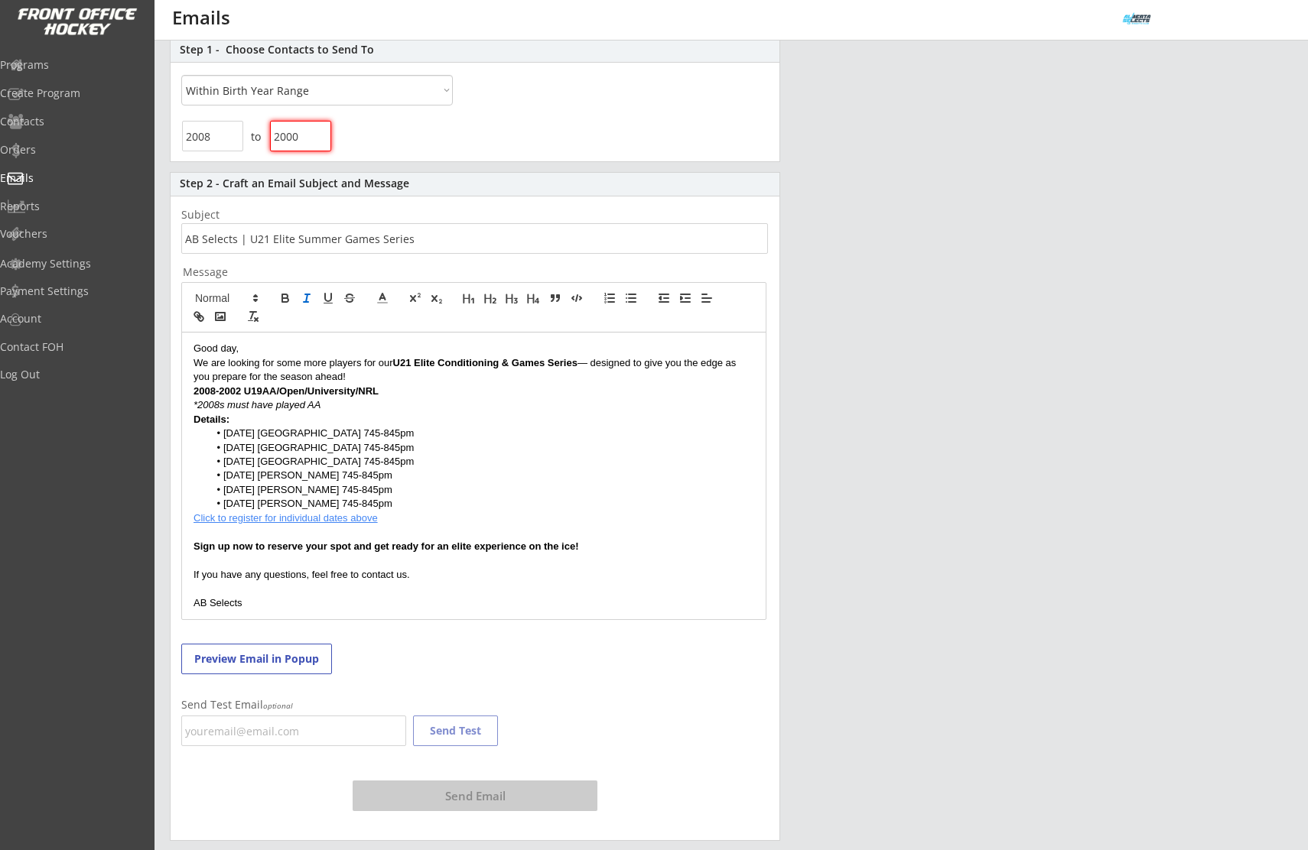
click at [422, 516] on p "Click to register for individual dates above" at bounding box center [473, 519] width 561 height 14
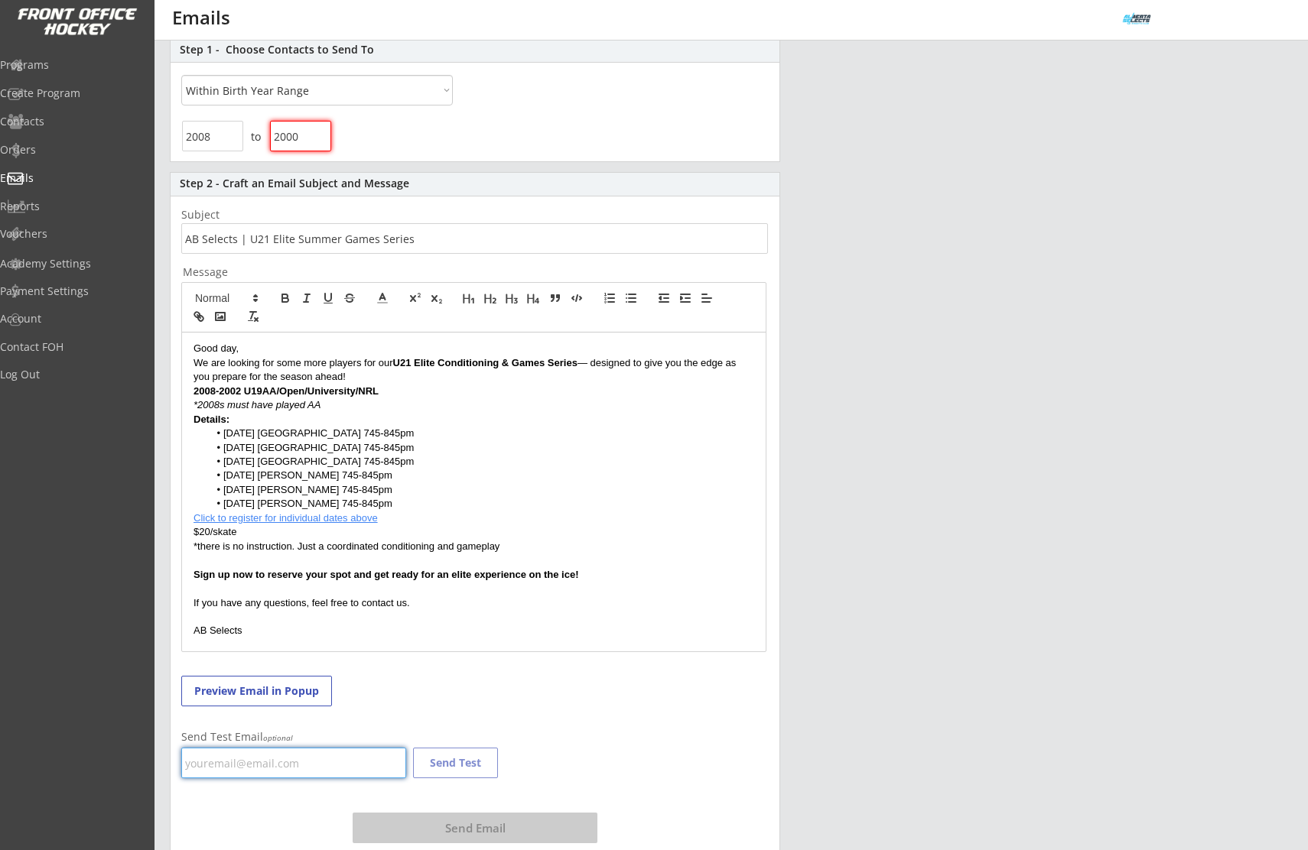
click at [331, 762] on input "email" at bounding box center [293, 763] width 225 height 31
click at [319, 763] on input "darcyandrebecca@gmail./com" at bounding box center [293, 763] width 225 height 31
click at [314, 766] on input "darcyandrebecca@gmail./com" at bounding box center [293, 763] width 225 height 31
type input "darcyandrebecca@gmail.com"
click at [452, 762] on button "Send Test" at bounding box center [455, 763] width 85 height 31
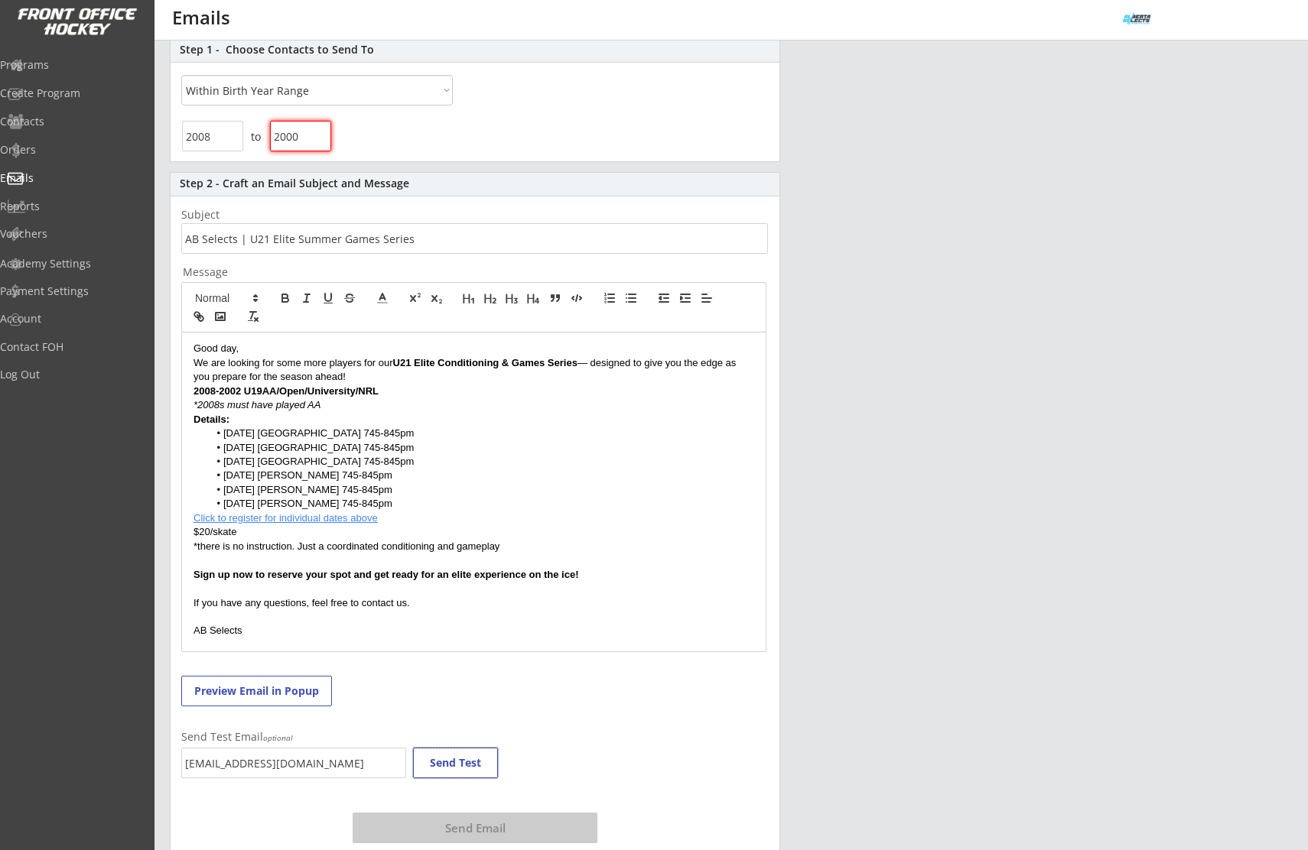
click at [848, 509] on div "New Email Campaign Go Back to Emails List Emails sent from this page are consid…" at bounding box center [731, 392] width 1123 height 963
click at [454, 767] on button "Send Test" at bounding box center [455, 763] width 85 height 31
click at [291, 120] on div "to" at bounding box center [475, 139] width 609 height 44
click at [294, 126] on input "input" at bounding box center [300, 136] width 61 height 31
click at [301, 132] on input "input" at bounding box center [300, 136] width 61 height 31
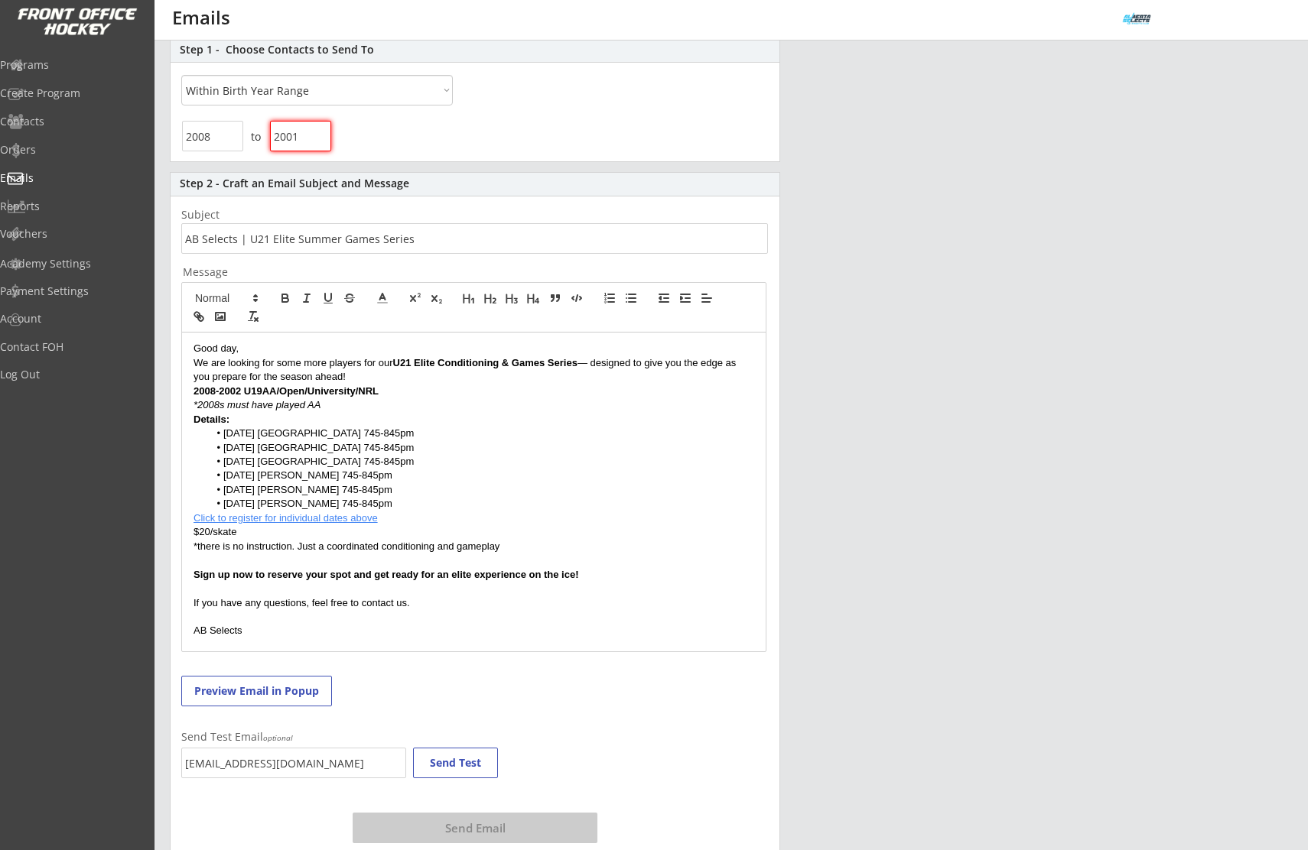
type input "2001"
click at [415, 118] on div "to" at bounding box center [475, 139] width 609 height 44
click at [750, 389] on p "2008-2002 U19AA/Open/University/NRL" at bounding box center [473, 392] width 561 height 14
click at [678, 497] on li "Thurs Aug 21 Rose Kohn 745-845pm" at bounding box center [482, 504] width 546 height 14
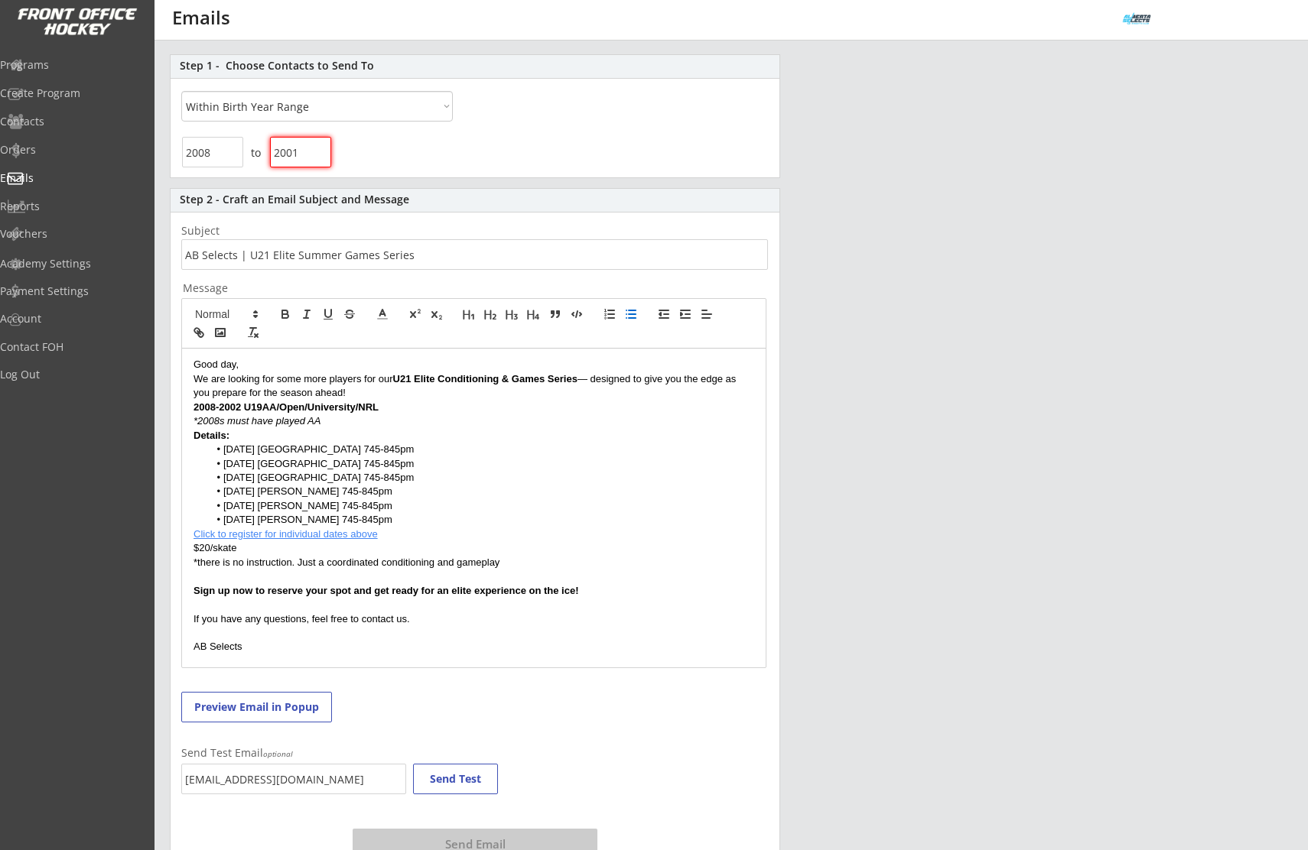
scroll to position [0, 0]
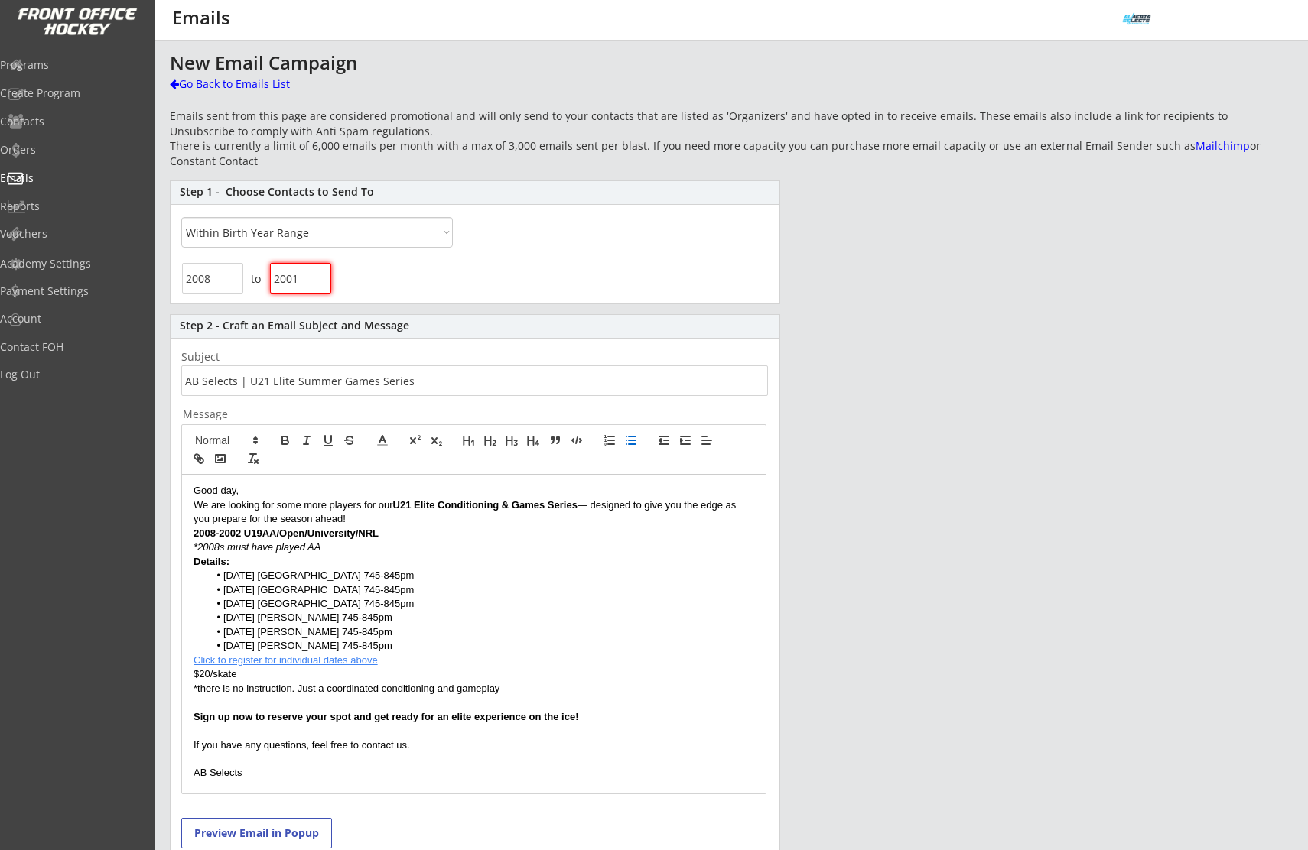
click at [177, 278] on div "to" at bounding box center [475, 281] width 609 height 44
click at [201, 278] on input "input" at bounding box center [212, 278] width 61 height 31
click at [200, 278] on input "input" at bounding box center [212, 278] width 61 height 31
click at [200, 277] on input "input" at bounding box center [212, 278] width 61 height 31
type input "2000"
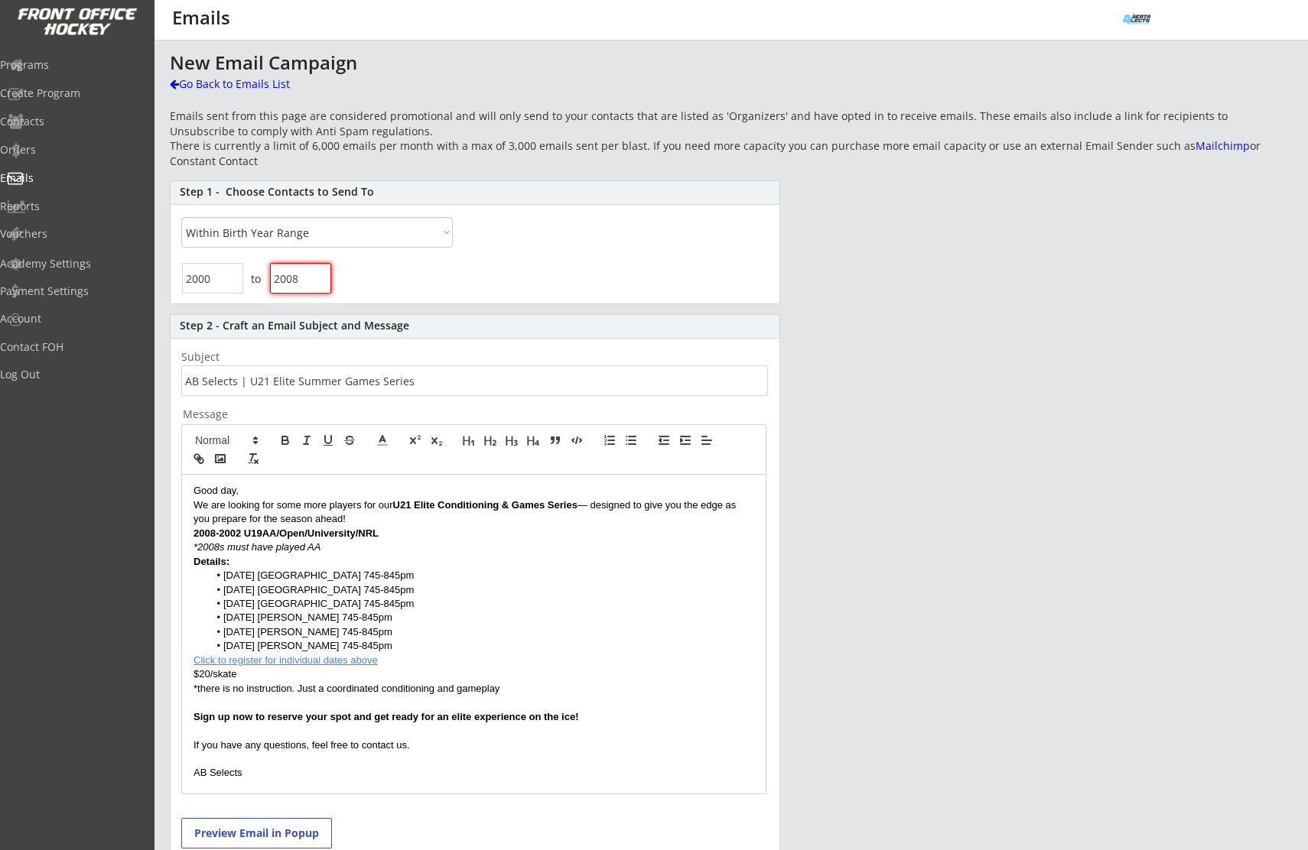
type input "2008"
click at [544, 300] on div "to" at bounding box center [475, 281] width 609 height 44
click at [857, 398] on div "New Email Campaign Go Back to Emails List Emails sent from this page are consid…" at bounding box center [731, 534] width 1123 height 963
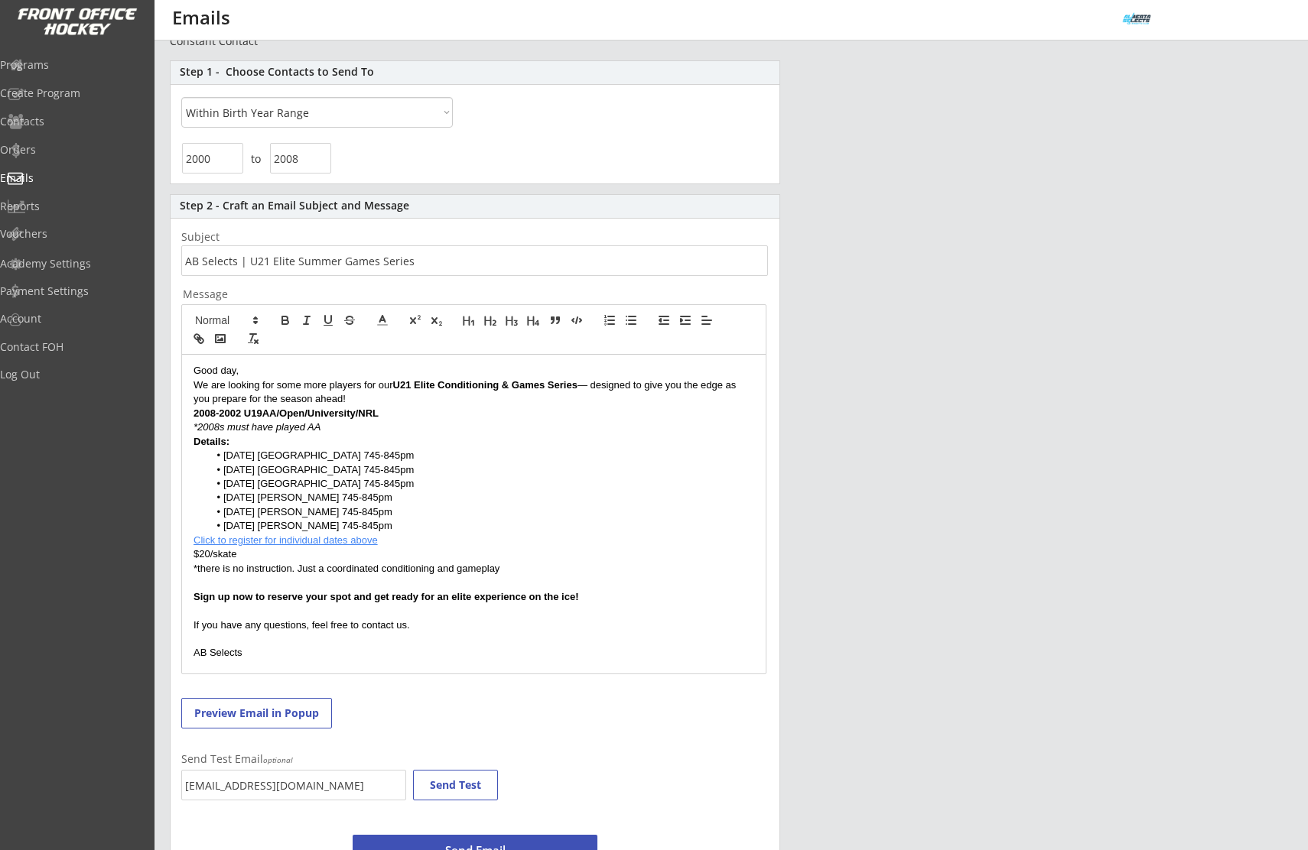
scroll to position [174, 0]
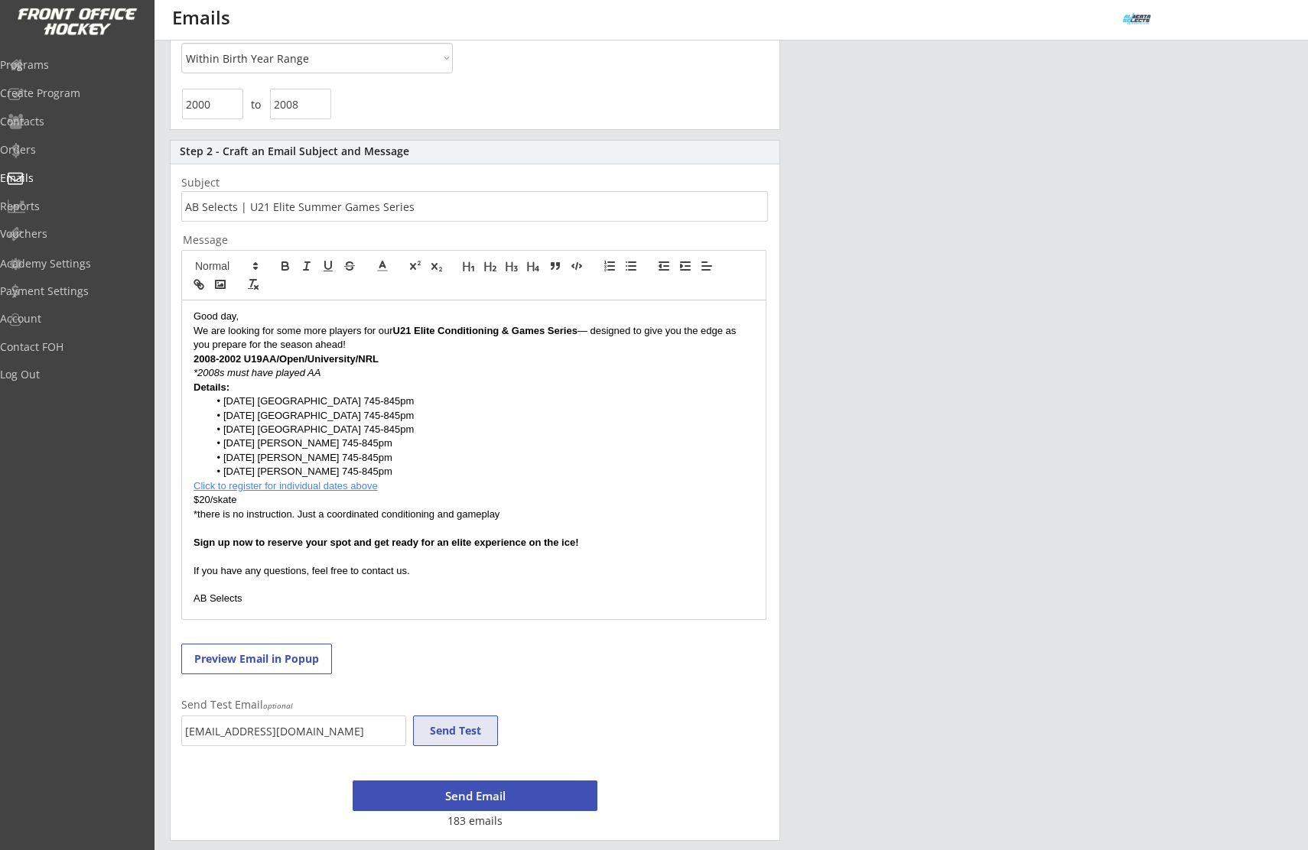
click at [445, 736] on button "Send Test" at bounding box center [455, 731] width 85 height 31
click at [509, 792] on button "Send Email" at bounding box center [475, 796] width 245 height 31
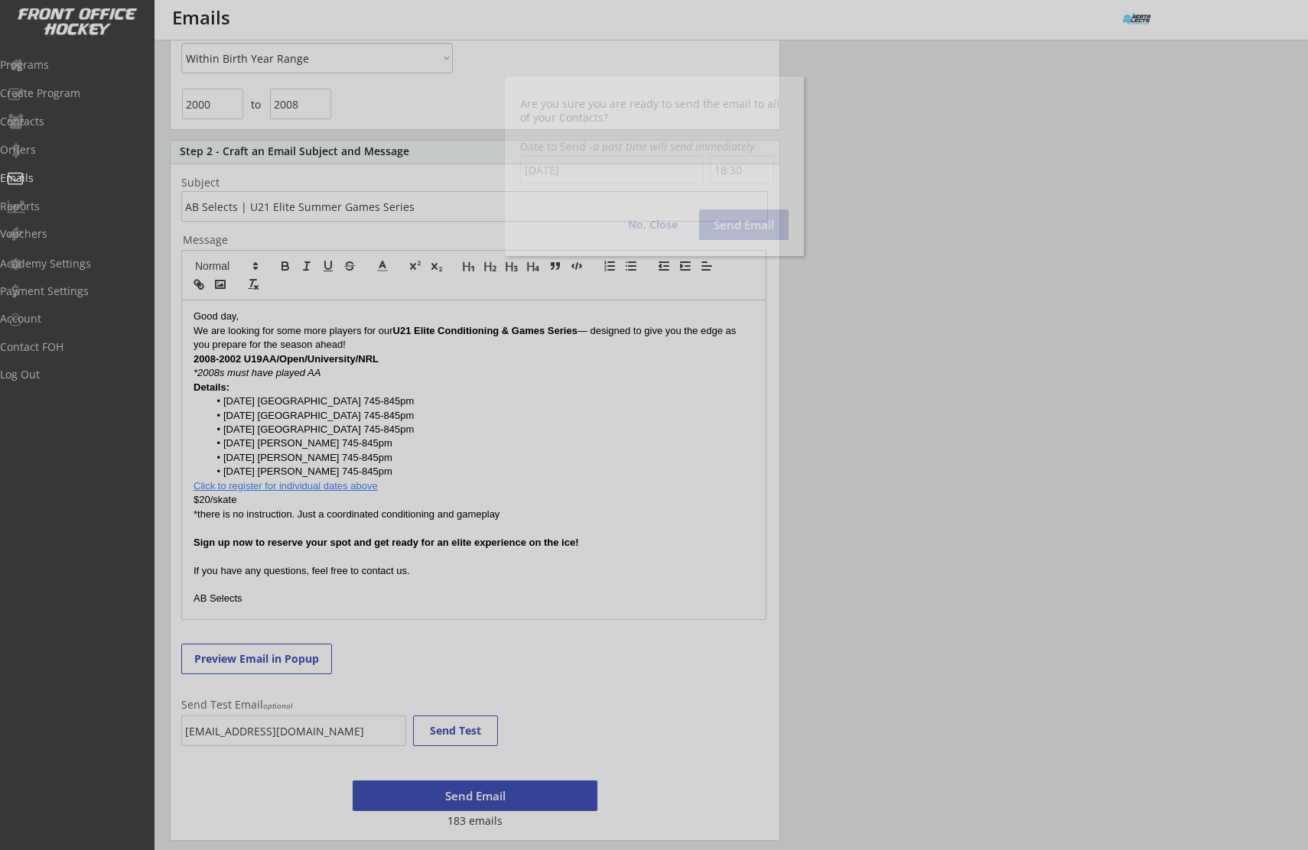
scroll to position [860, 0]
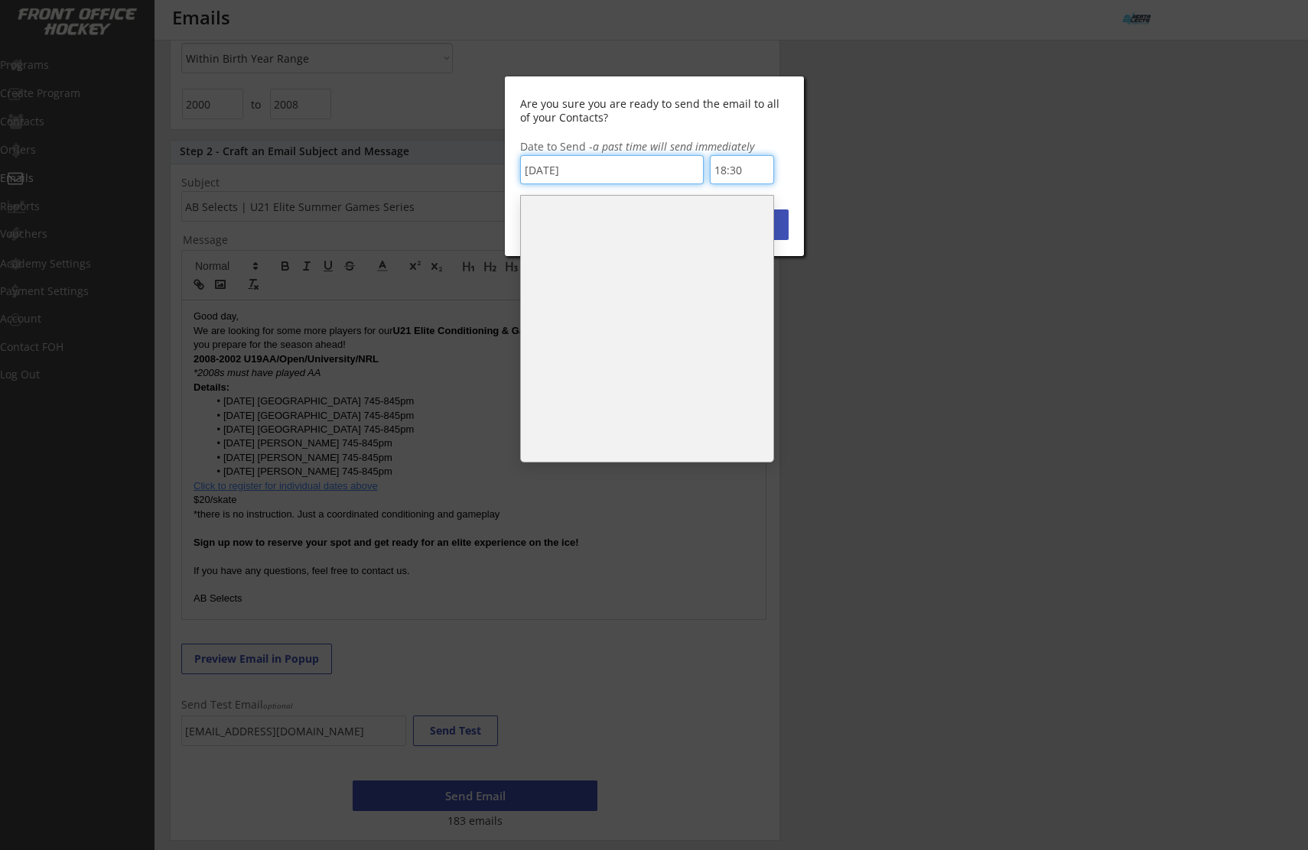
click at [750, 172] on input "18:30" at bounding box center [742, 169] width 64 height 29
drag, startPoint x: 597, startPoint y: 274, endPoint x: 603, endPoint y: 242, distance: 31.8
click at [603, 242] on ul "0:00 0:30 1:00 1:30 2:00 2:30 3:00 3:30 4:00 4:30 5:00 5:30 6:00 6:30 7:00 7:30…" at bounding box center [647, 3] width 252 height 1252
click at [603, 242] on li "17:30" at bounding box center [647, 248] width 252 height 25
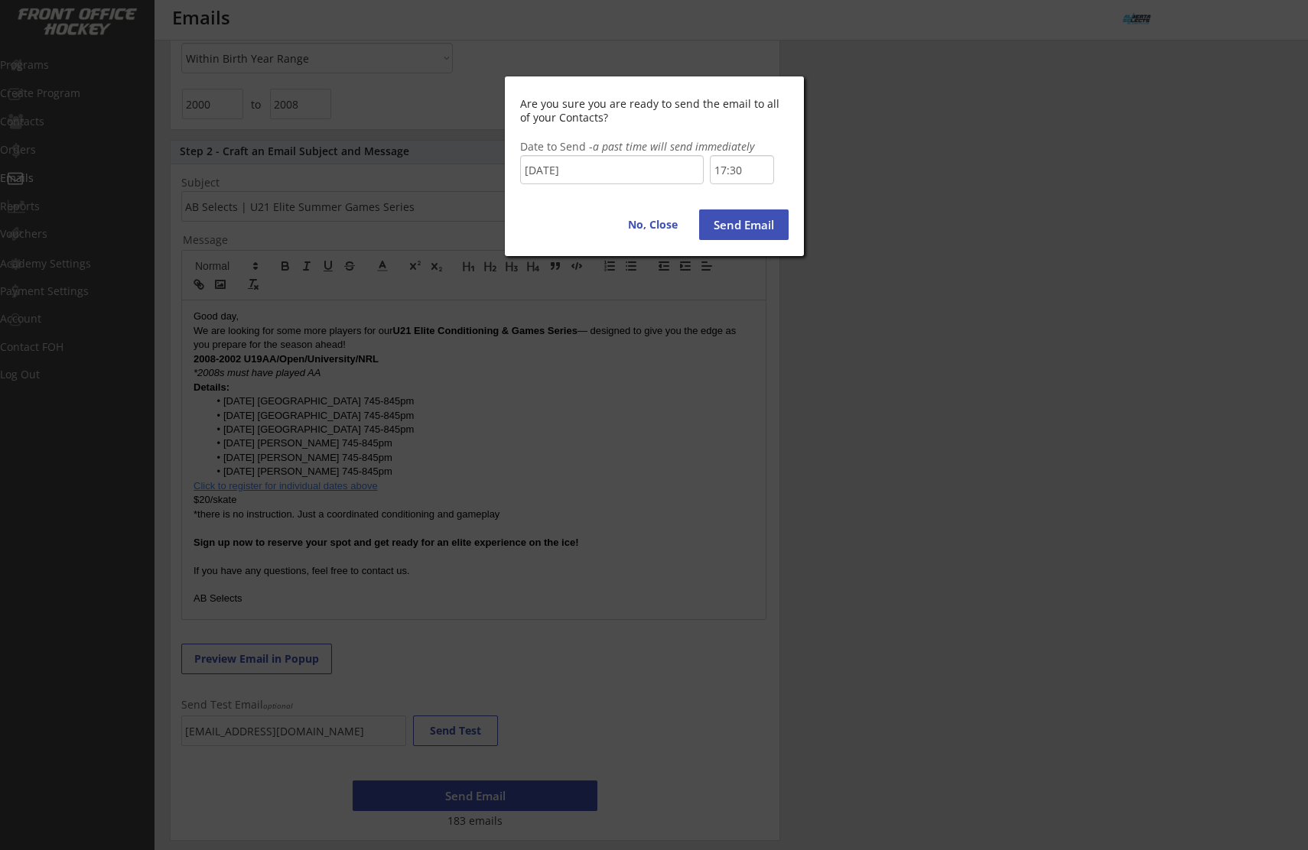
scroll to position [811, 0]
click at [734, 223] on button "Send Email" at bounding box center [743, 225] width 89 height 31
type input "18:30"
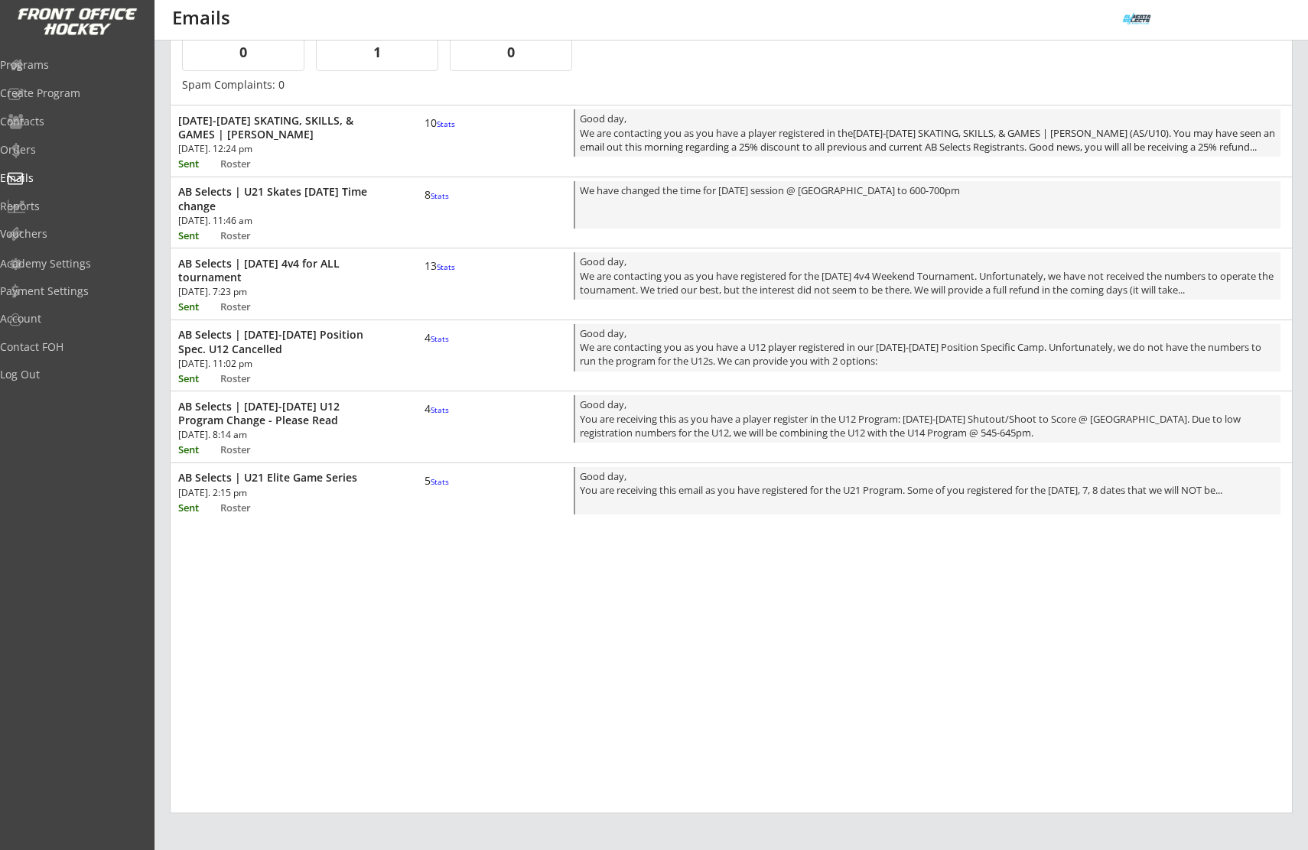
scroll to position [220, 0]
